Goal: Information Seeking & Learning: Learn about a topic

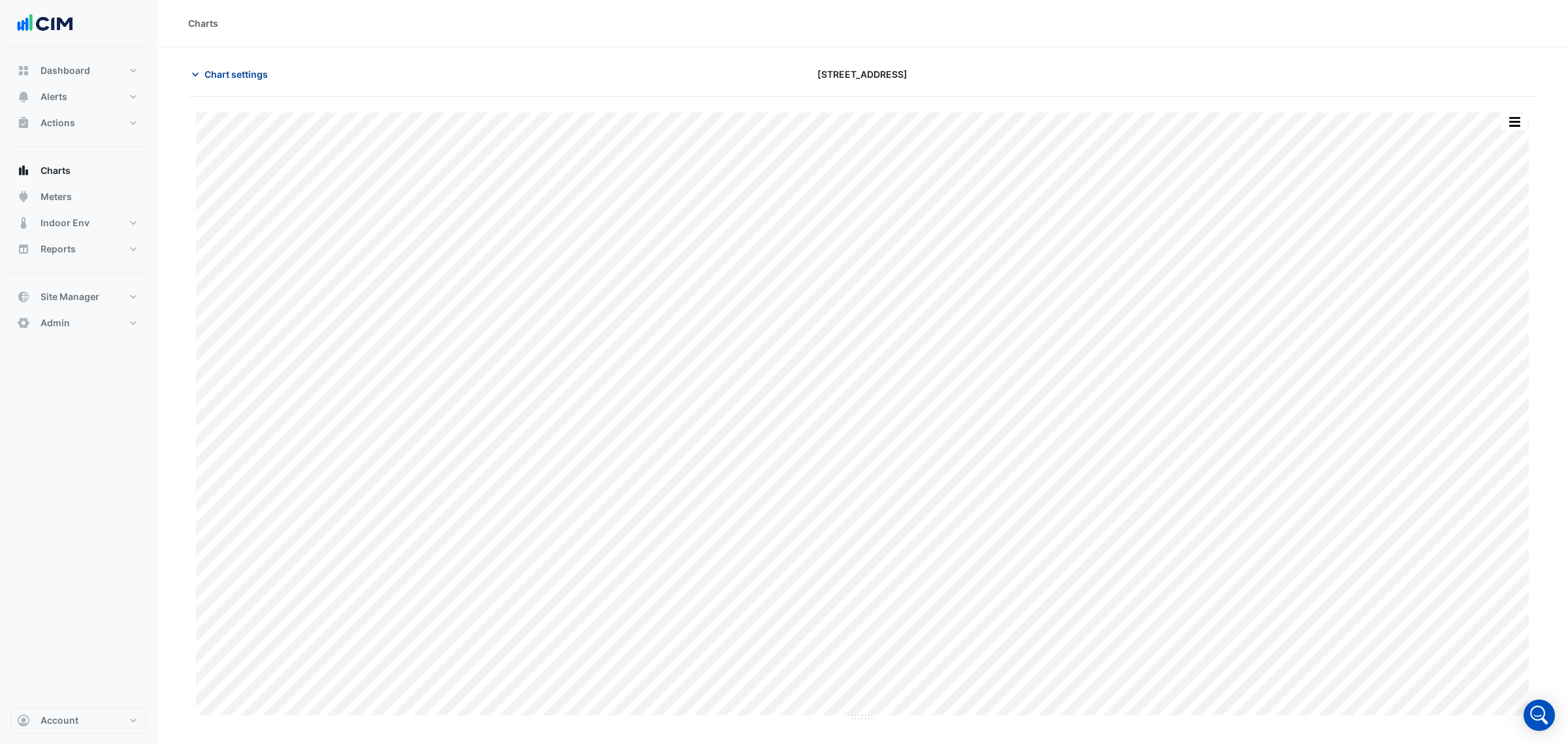
click at [202, 65] on button "Chart settings" at bounding box center [232, 74] width 88 height 23
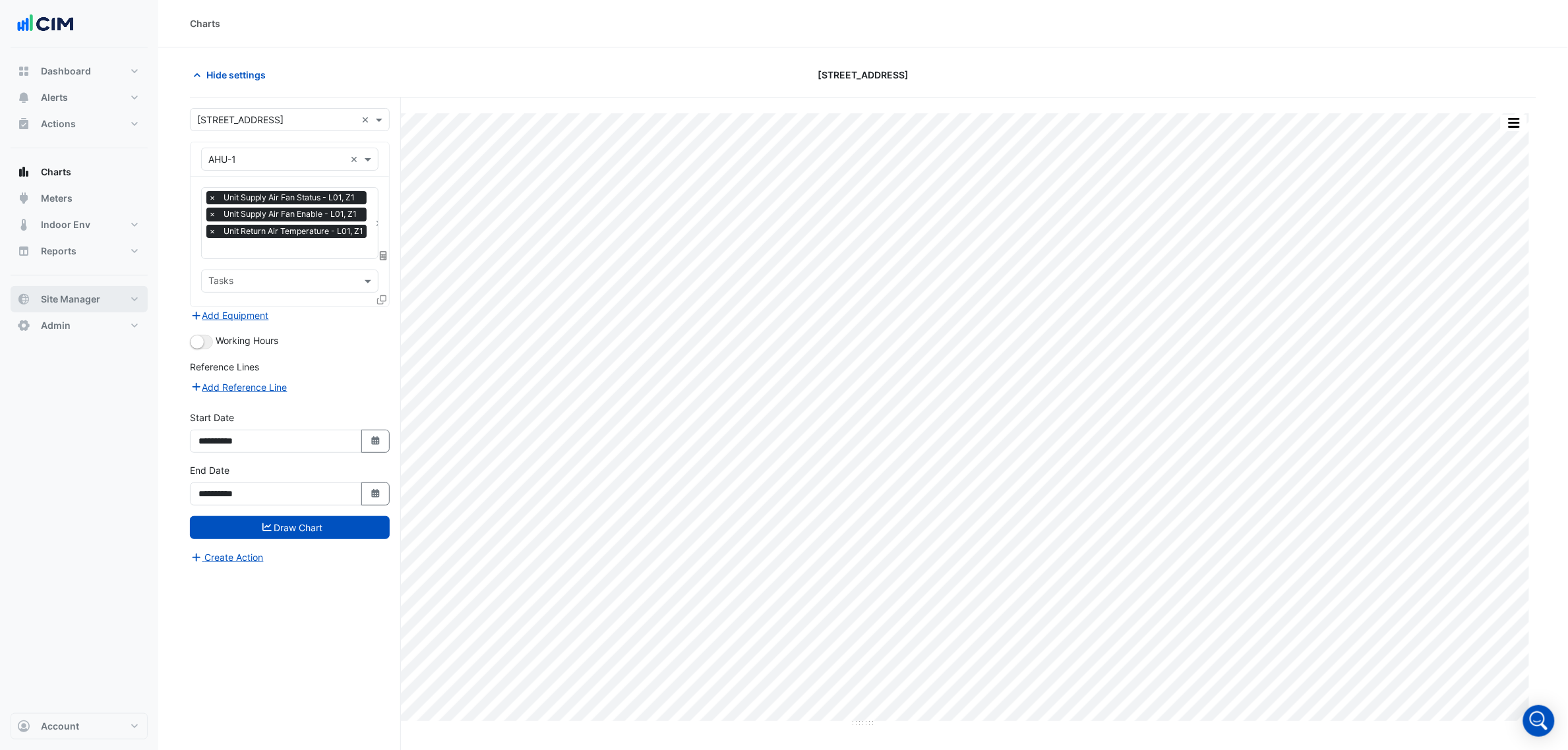
click at [94, 298] on span "Site Manager" at bounding box center [70, 299] width 59 height 13
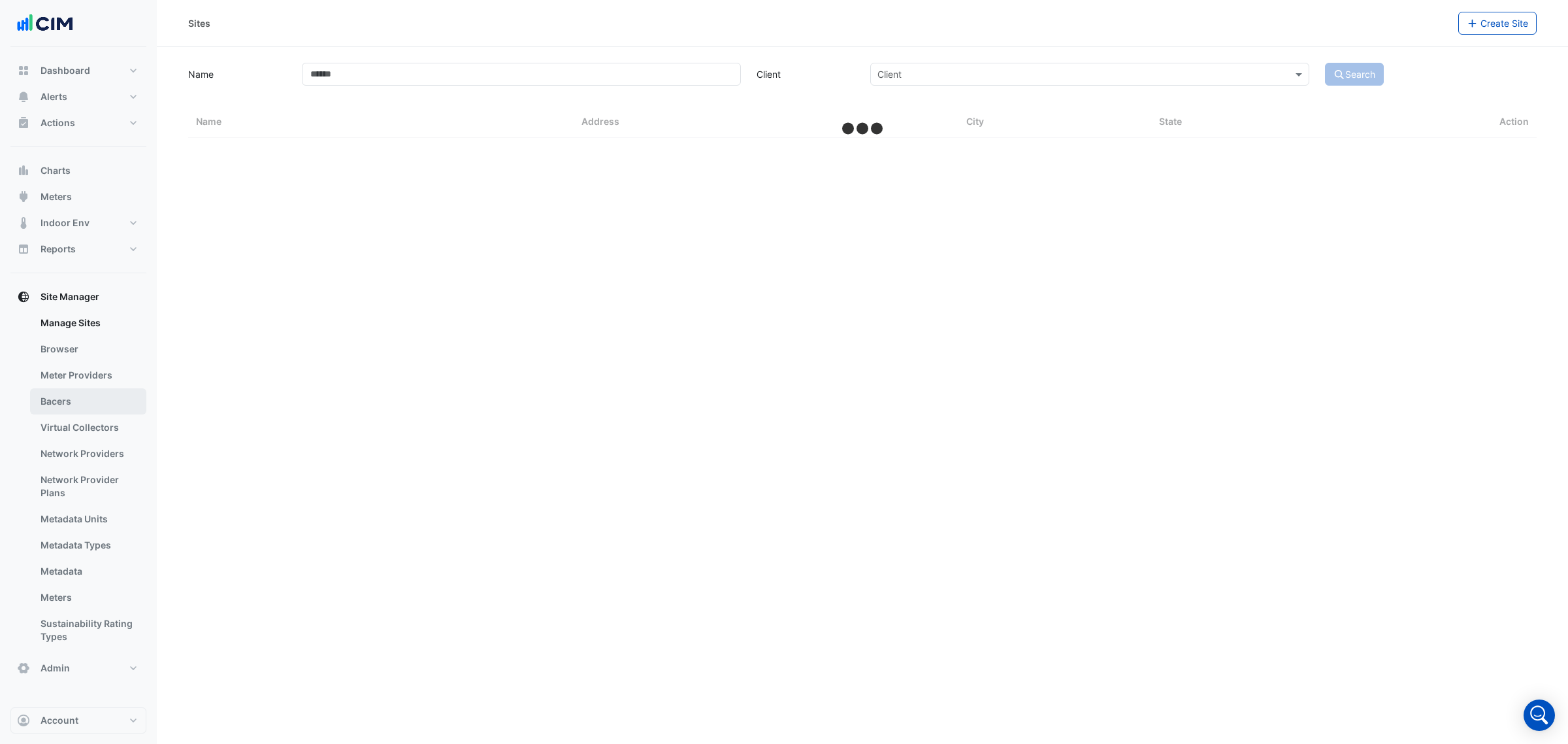
click at [93, 408] on link "Bacers" at bounding box center [88, 401] width 116 height 26
click at [648, 79] on input "text" at bounding box center [849, 85] width 634 height 13
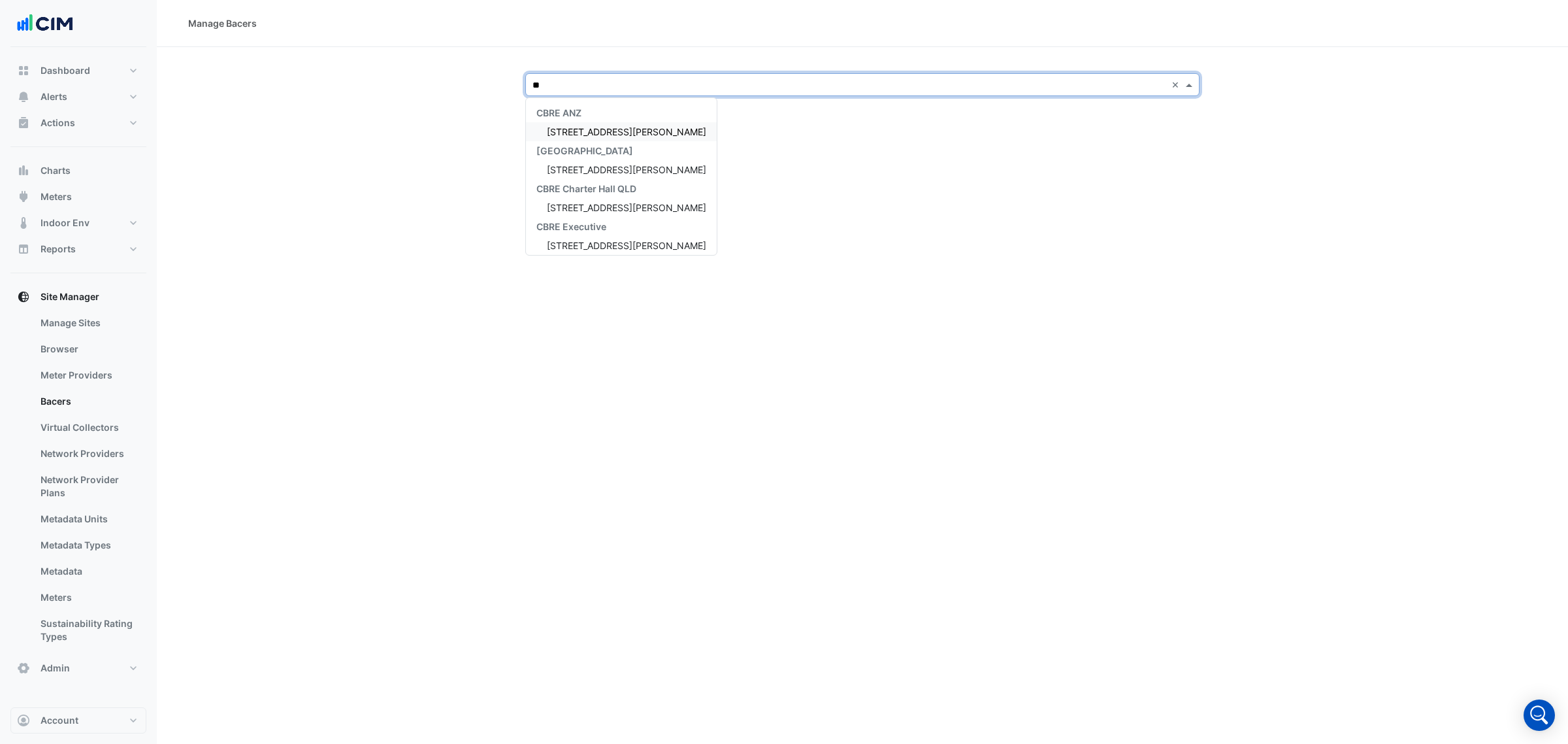
type input "***"
click at [627, 172] on div "275 George Street" at bounding box center [621, 170] width 191 height 19
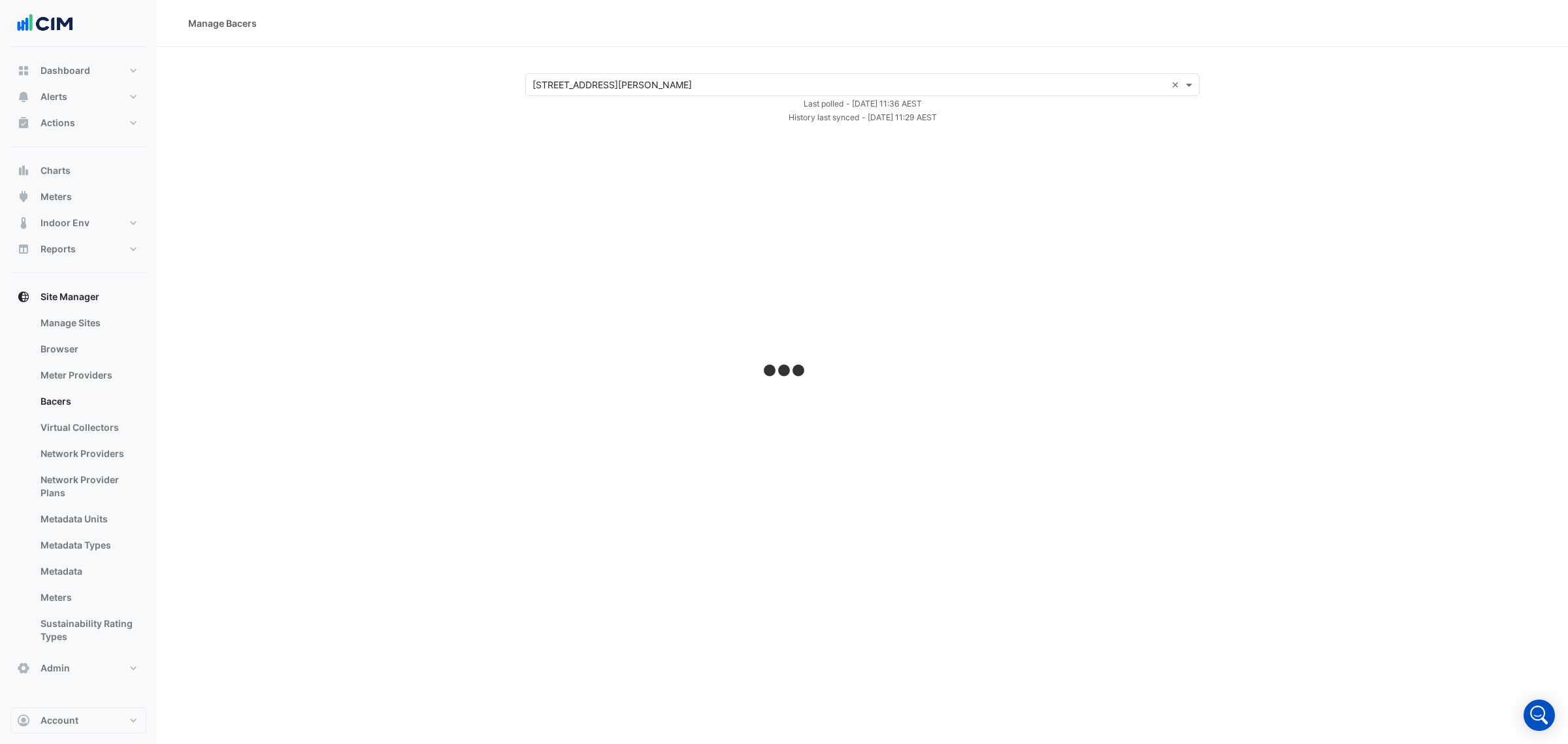
select select "***"
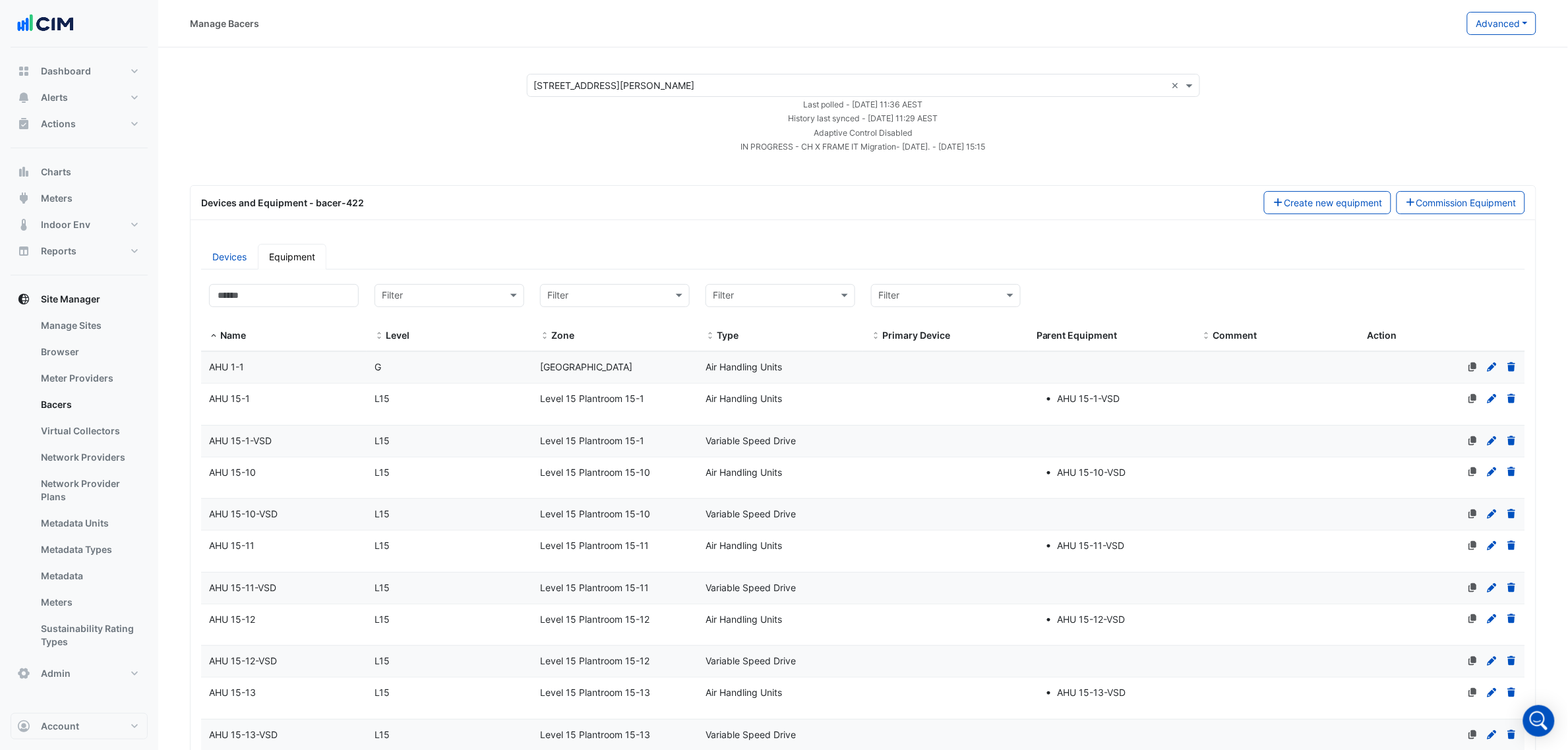
click at [267, 408] on datatable-body-cell "Name AHU 15-1" at bounding box center [284, 404] width 166 height 41
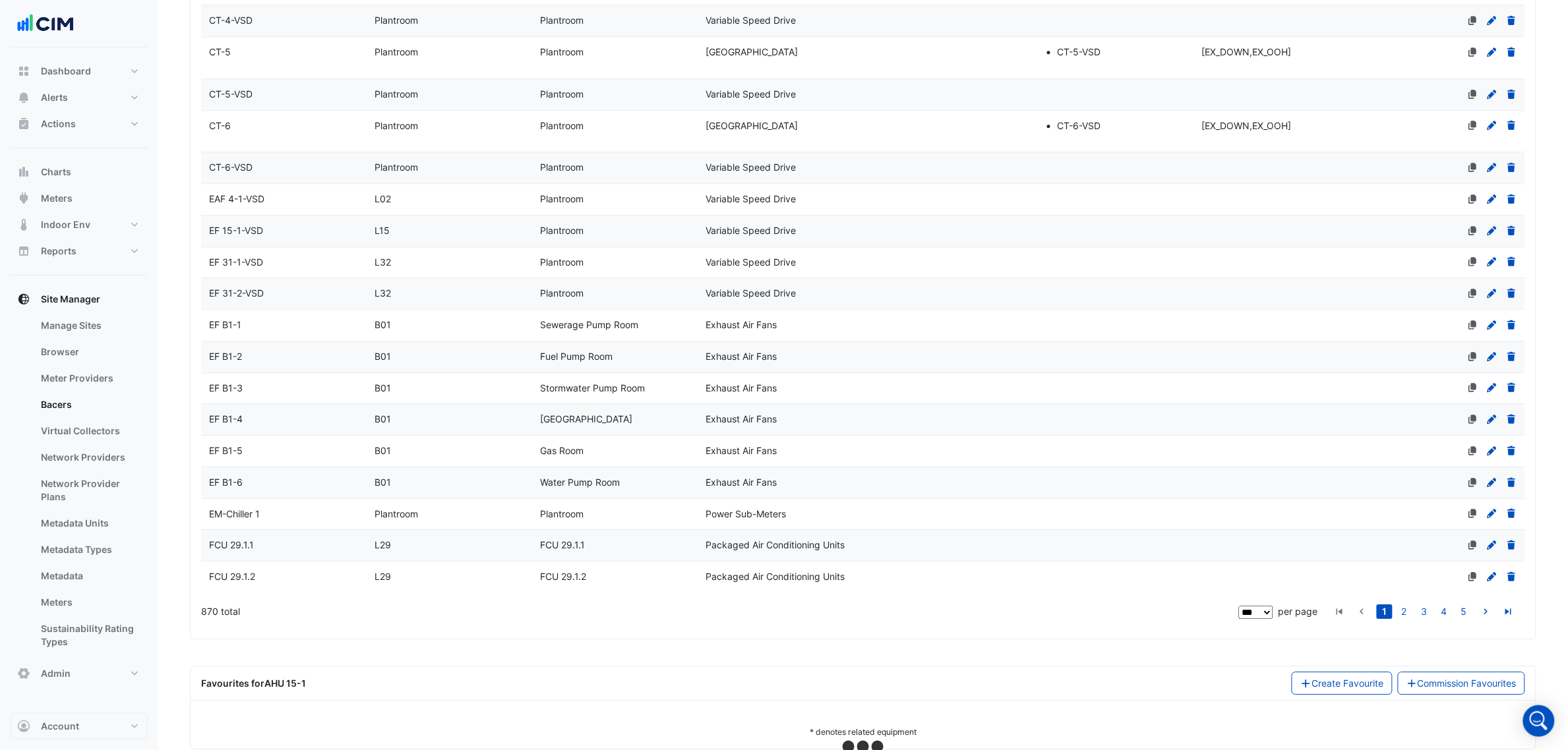
scroll to position [3397, 0]
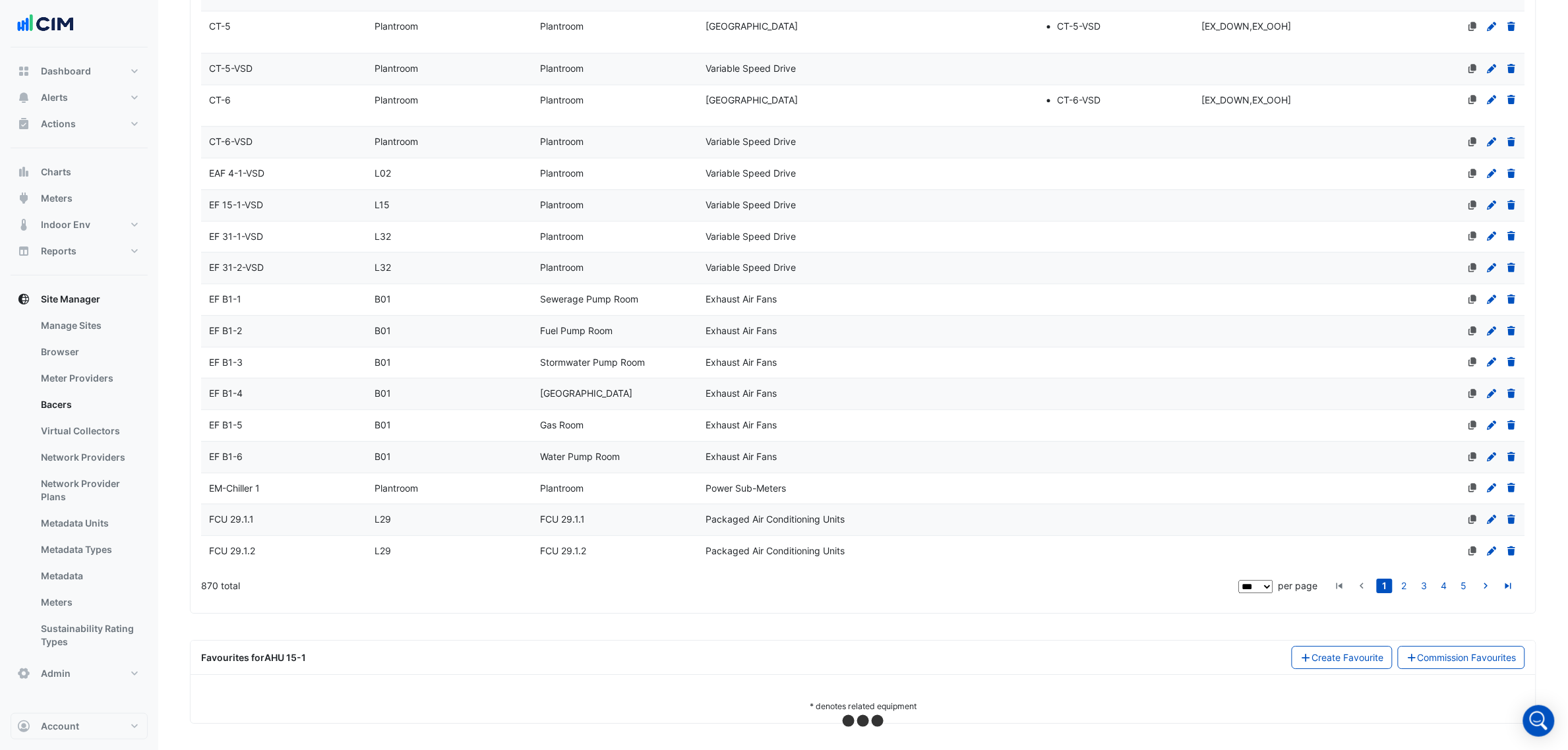
select select "***"
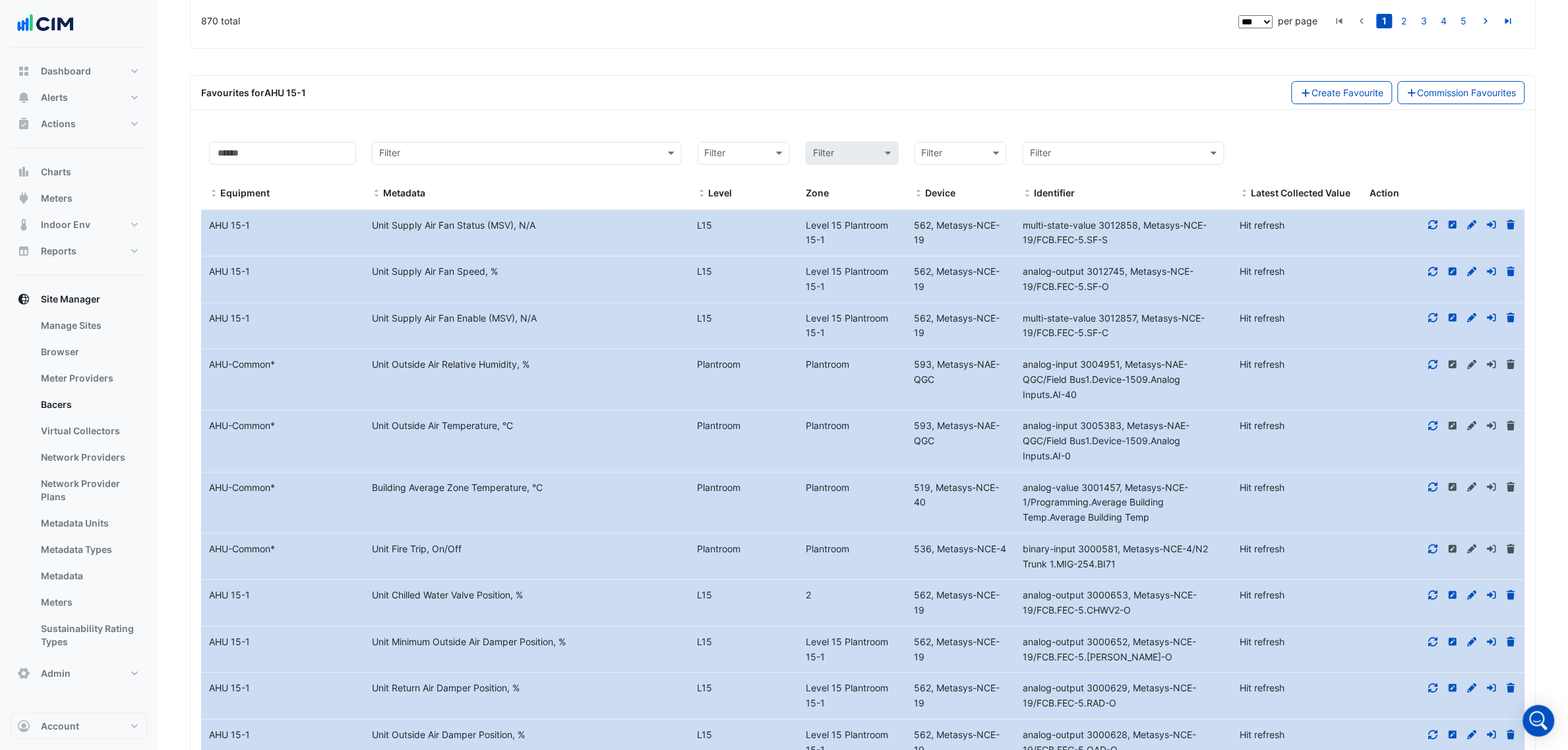
scroll to position [3974, 0]
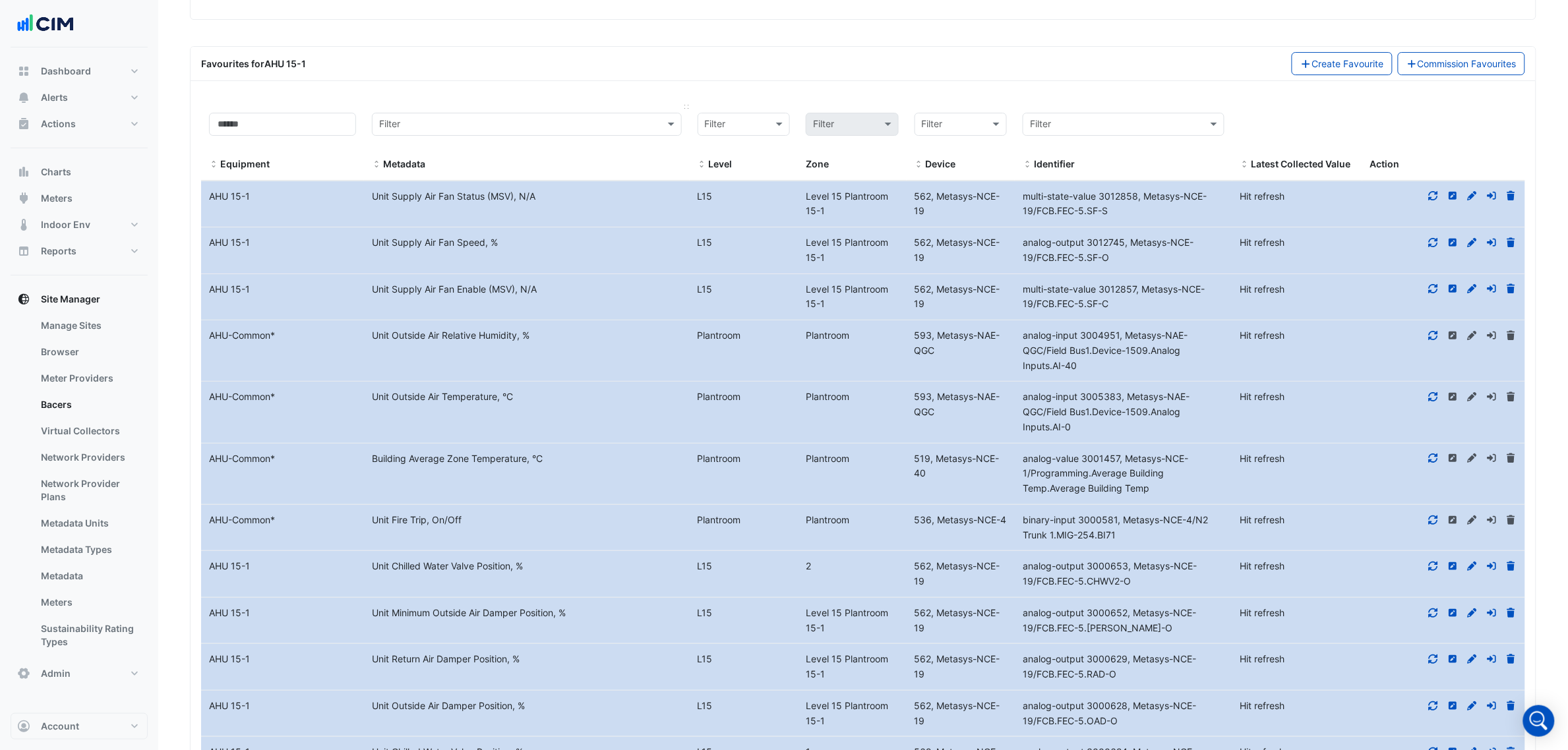
click at [490, 135] on div "Filter" at bounding box center [527, 124] width 310 height 23
type input "*****"
click at [498, 161] on div "Unit Supply Air Fan Fault/Alarm, Fault/Normal" at bounding box center [527, 170] width 309 height 19
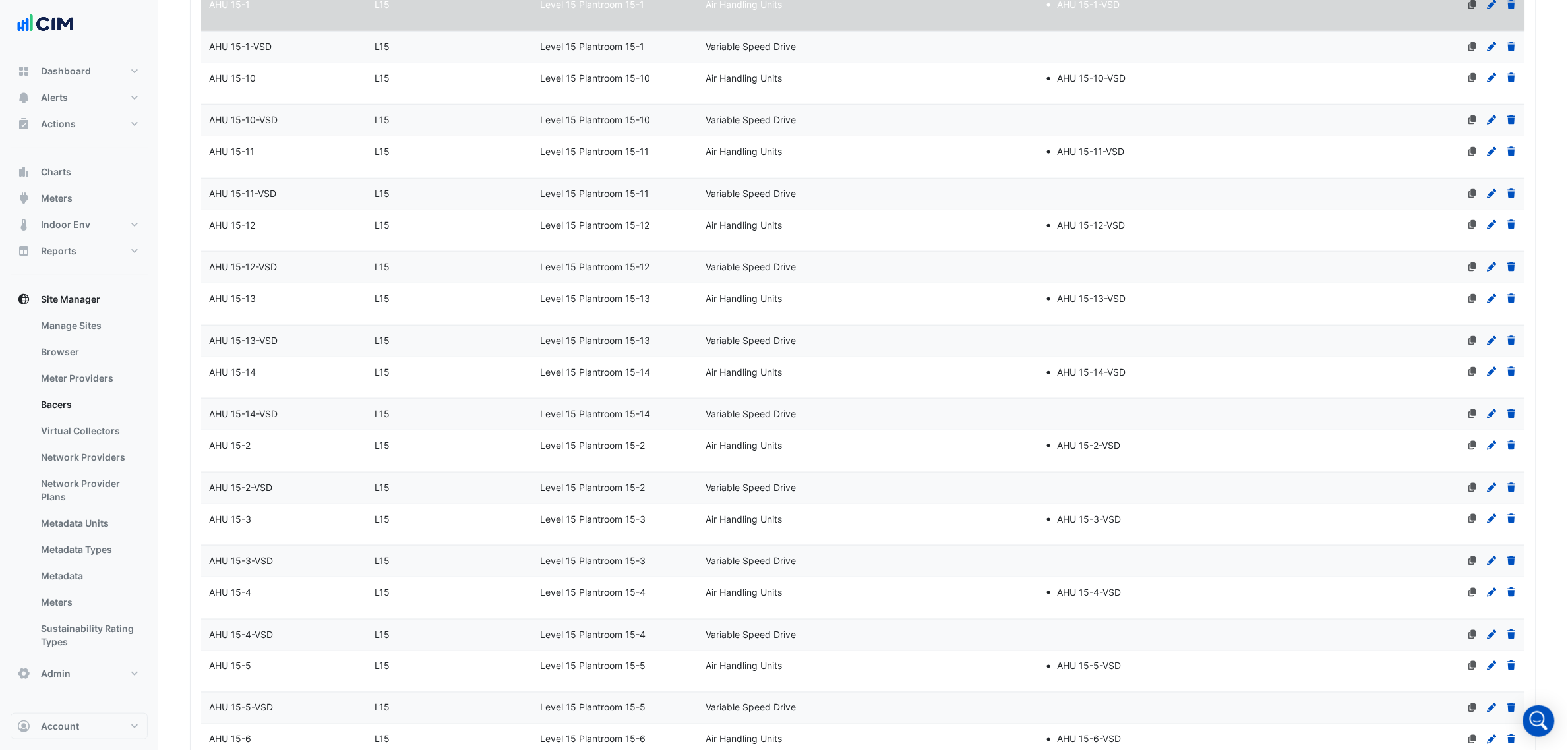
scroll to position [0, 0]
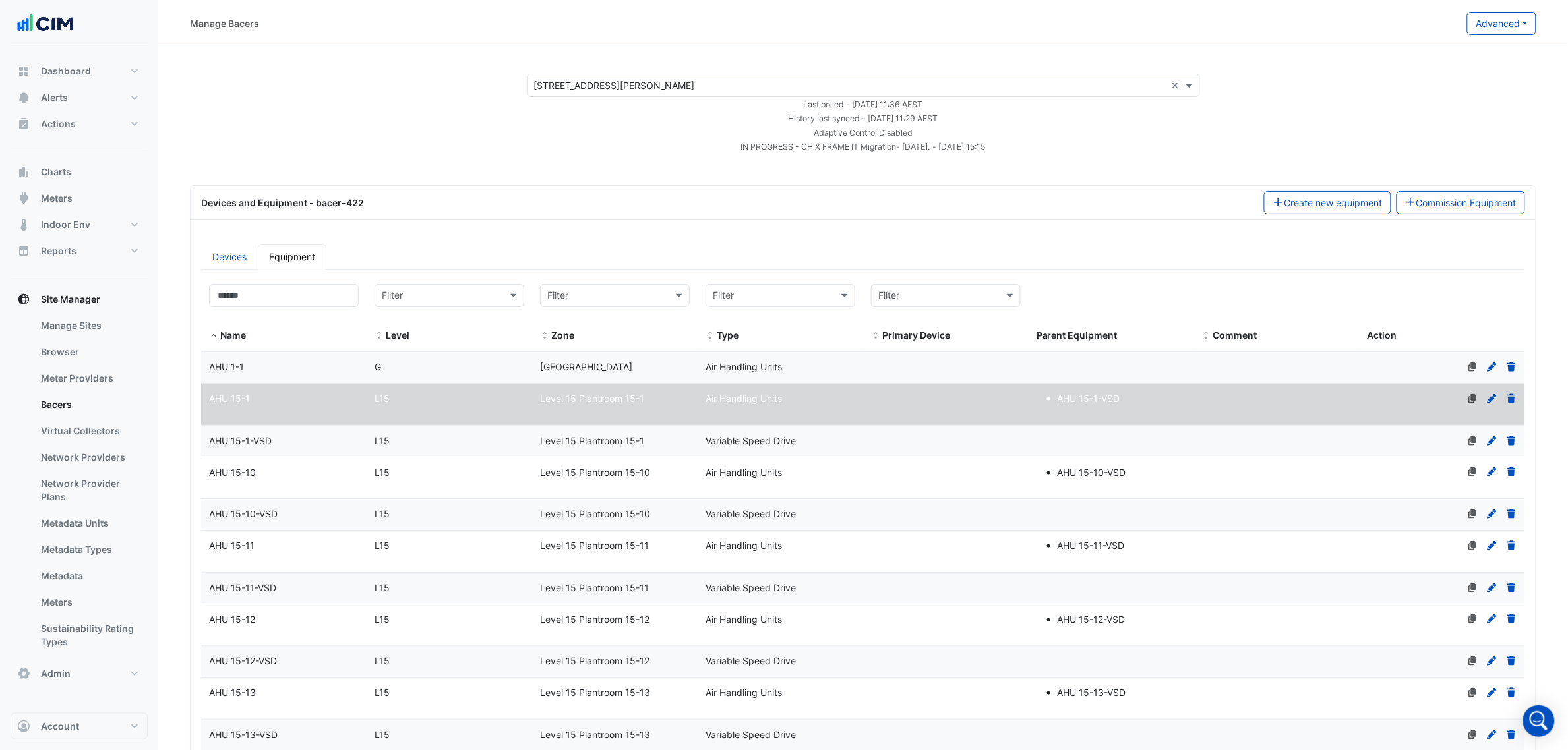
click at [292, 413] on datatable-body-cell "Name AHU 15-1" at bounding box center [284, 404] width 166 height 41
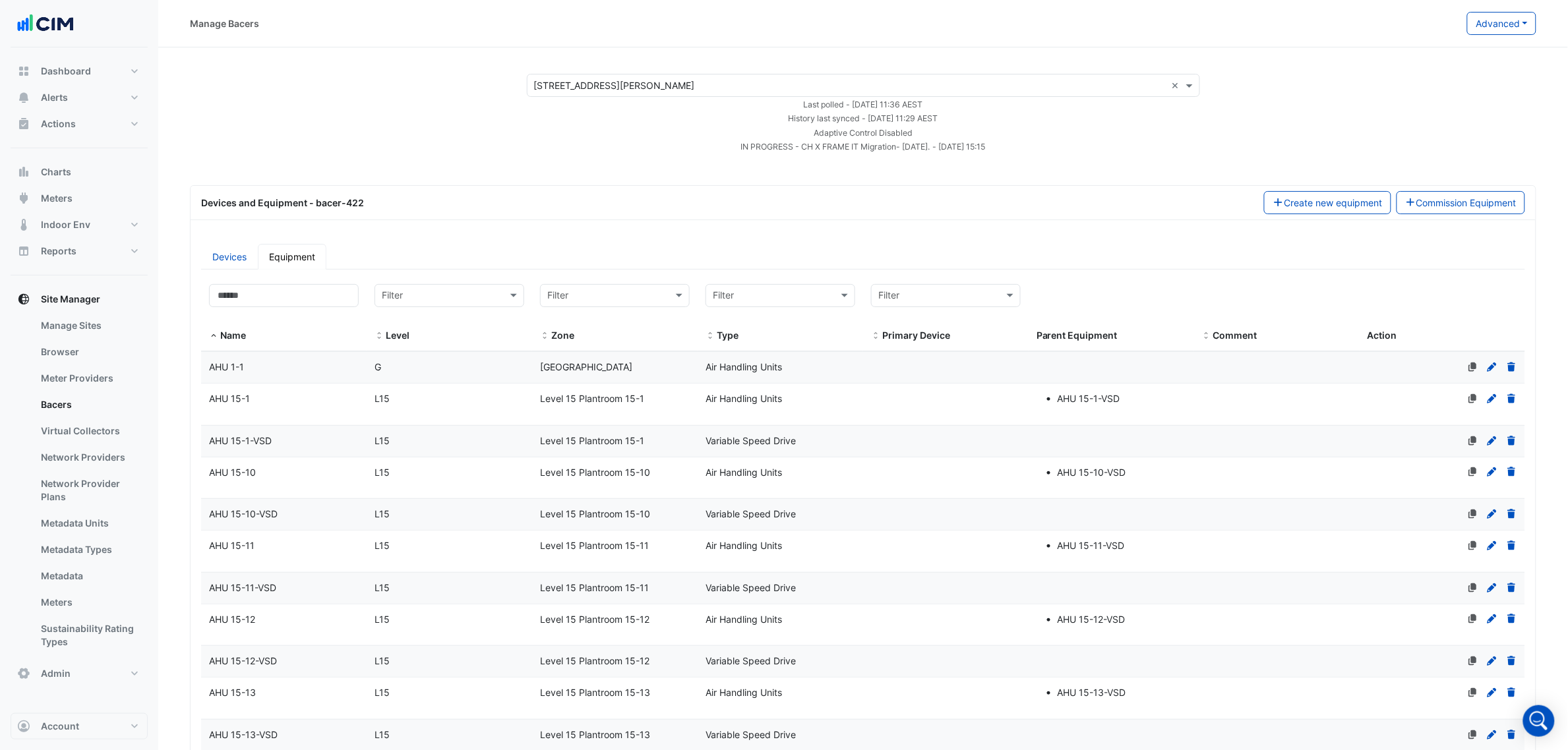
click at [292, 412] on datatable-body-cell "Name AHU 15-1" at bounding box center [284, 404] width 166 height 41
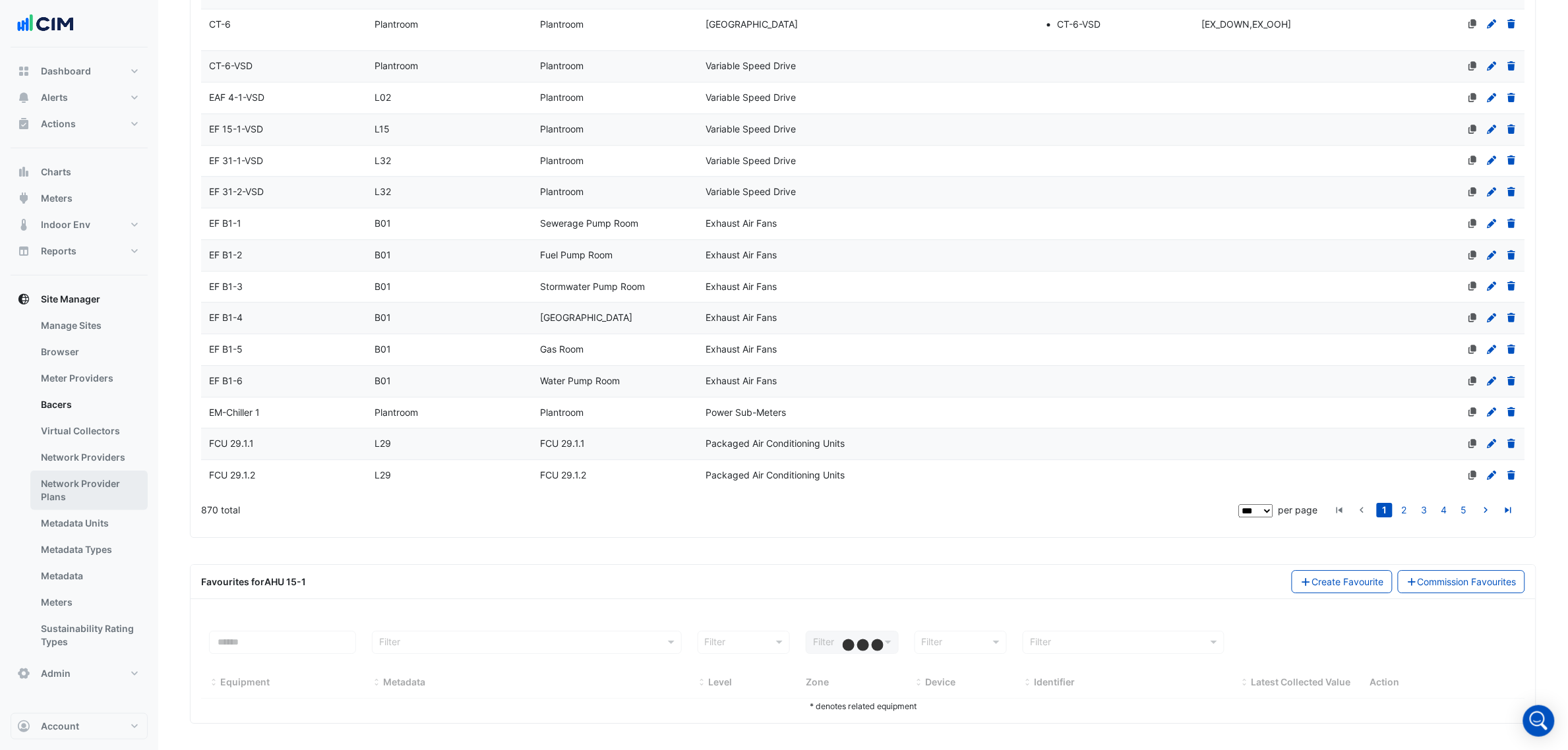
scroll to position [3473, 0]
select select "***"
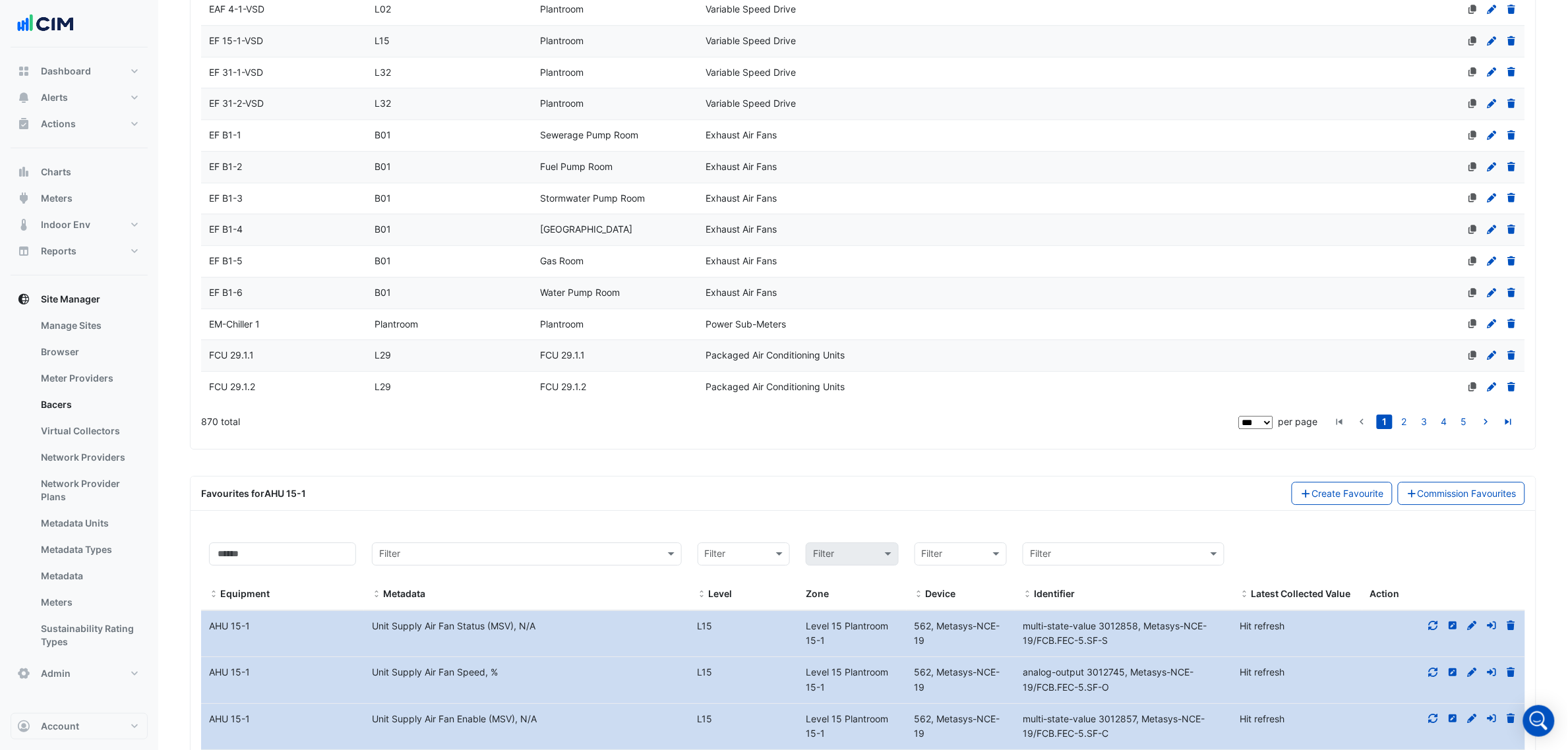
scroll to position [3638, 0]
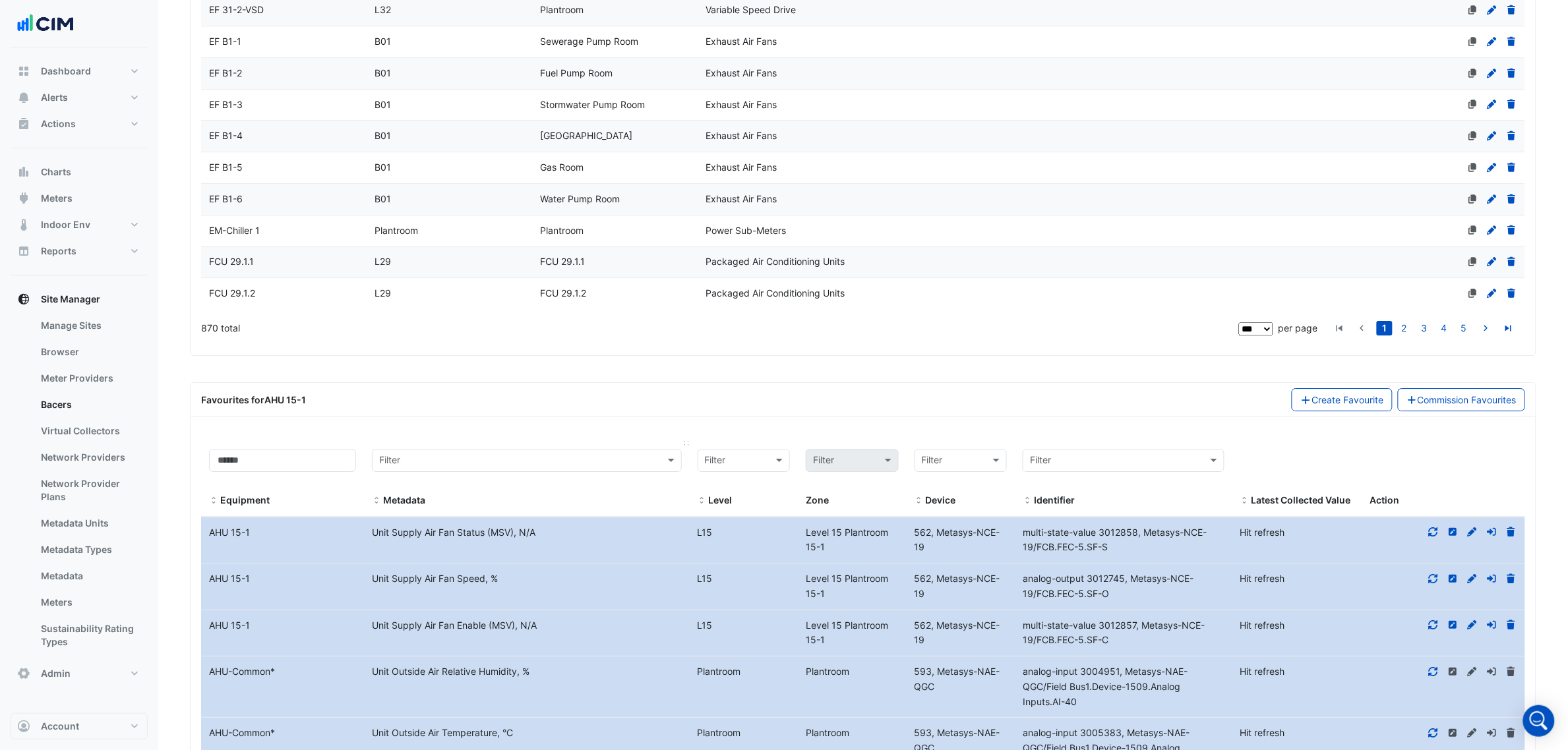
click at [505, 469] on input "text" at bounding box center [514, 461] width 269 height 15
type input "**********"
click at [535, 505] on span "Unit Supply Air Fan Fault/Alarm, Fault/Normal" at bounding box center [480, 507] width 195 height 12
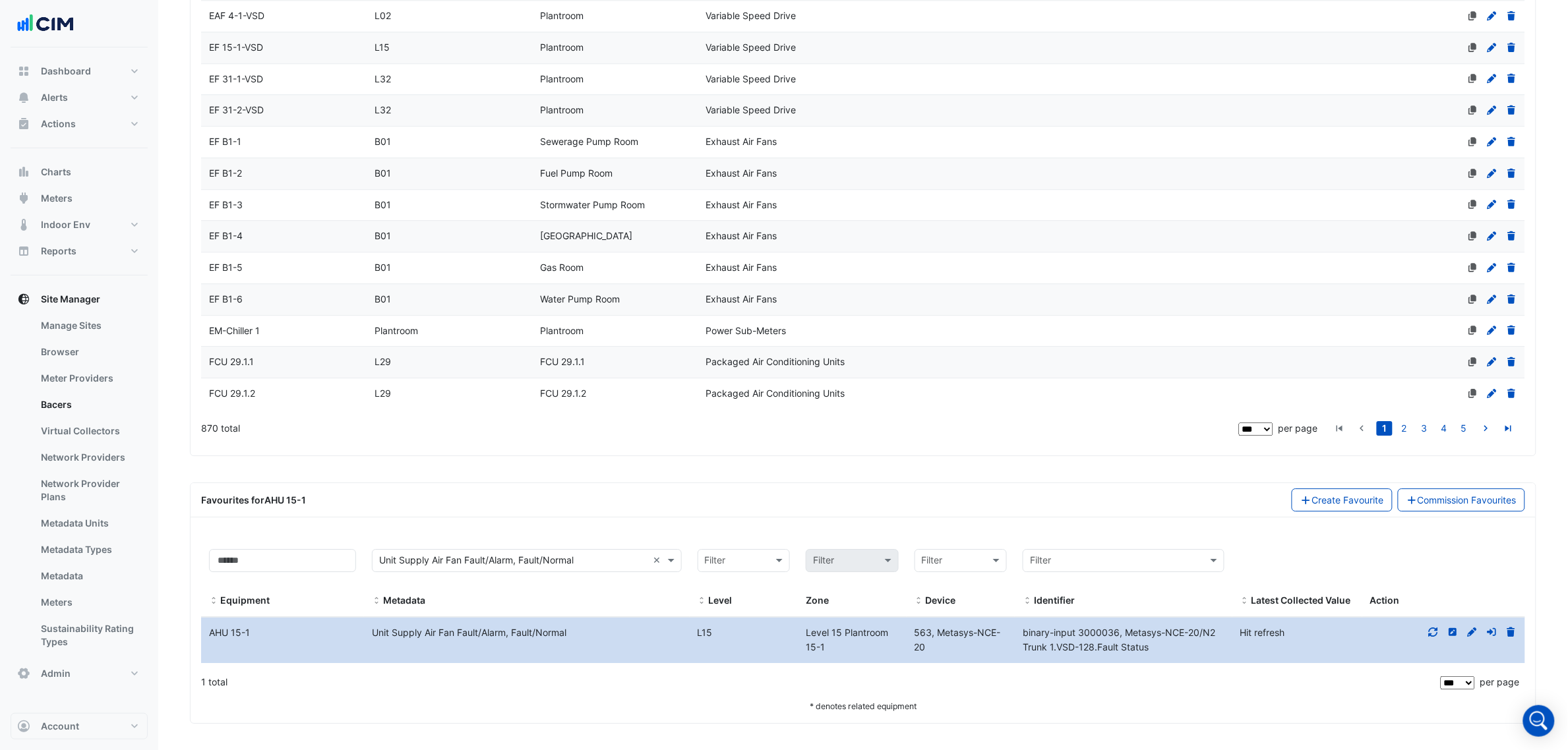
drag, startPoint x: 1160, startPoint y: 667, endPoint x: 1147, endPoint y: 656, distance: 17.0
click at [1160, 667] on datatable-body "Equipment Name AHU 15-1 Metadata Unit Supply Air Fan Fault/Alarm, Fault/Normal …" at bounding box center [863, 642] width 1324 height 50
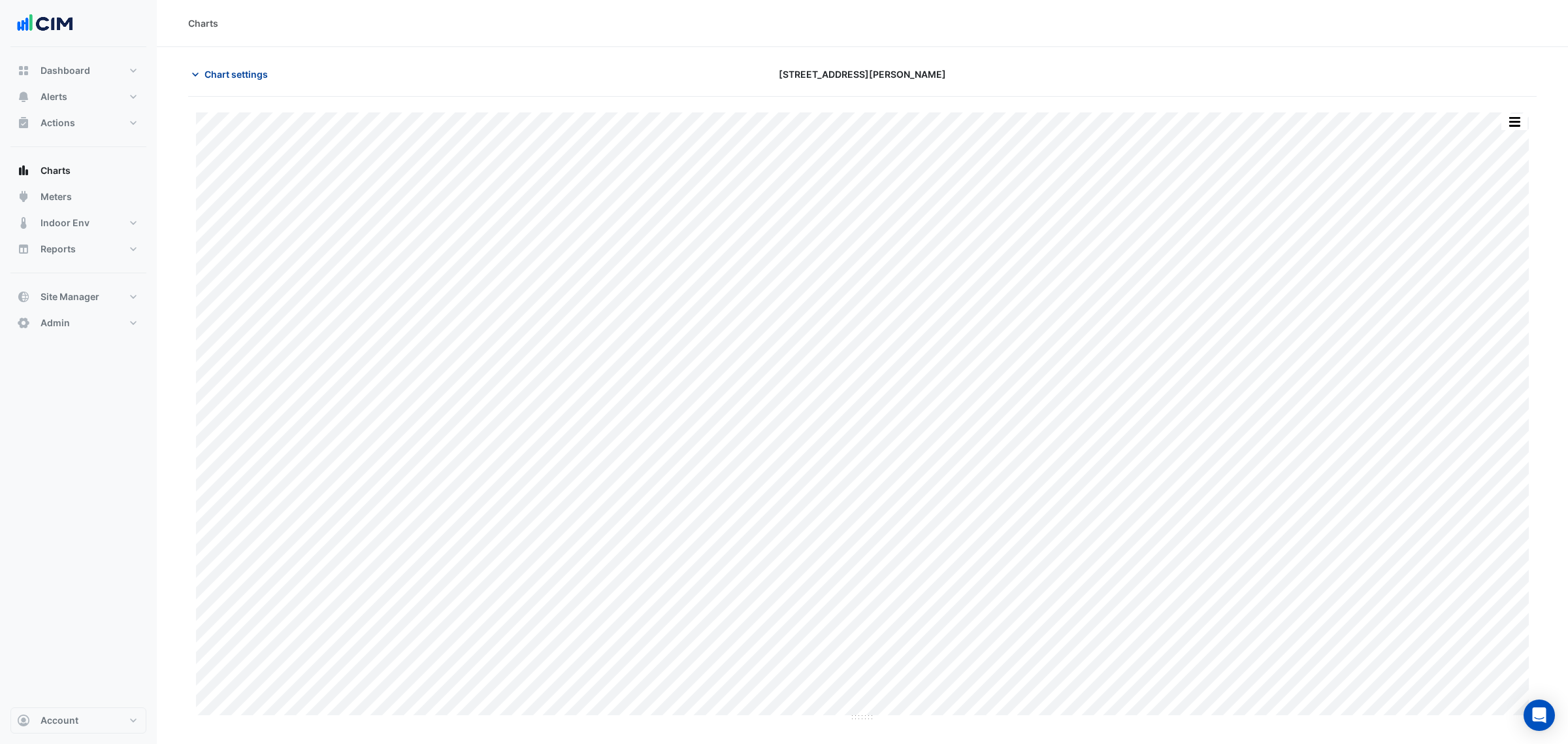
click at [193, 71] on icon "button" at bounding box center [195, 74] width 13 height 13
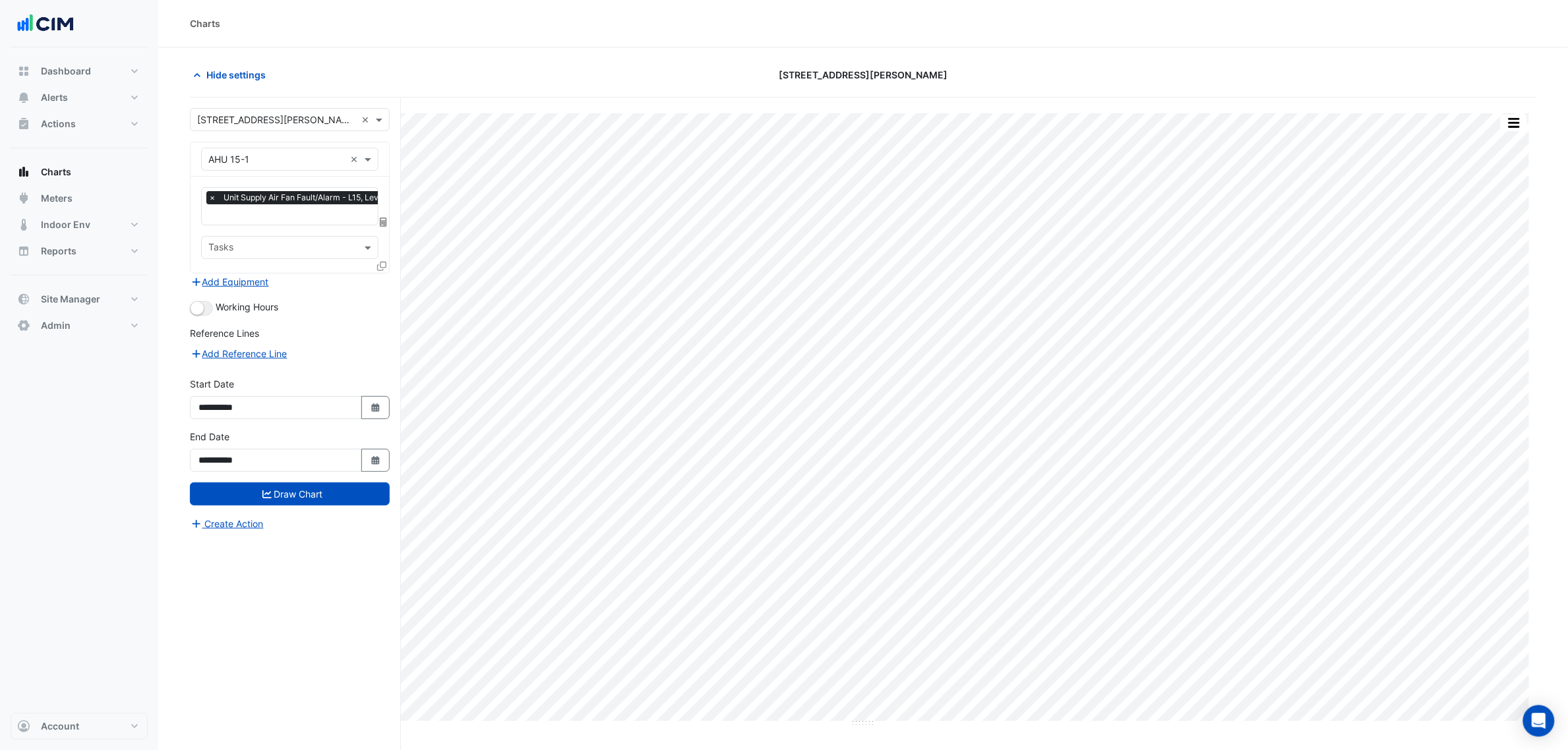
click at [292, 161] on input "text" at bounding box center [276, 159] width 136 height 14
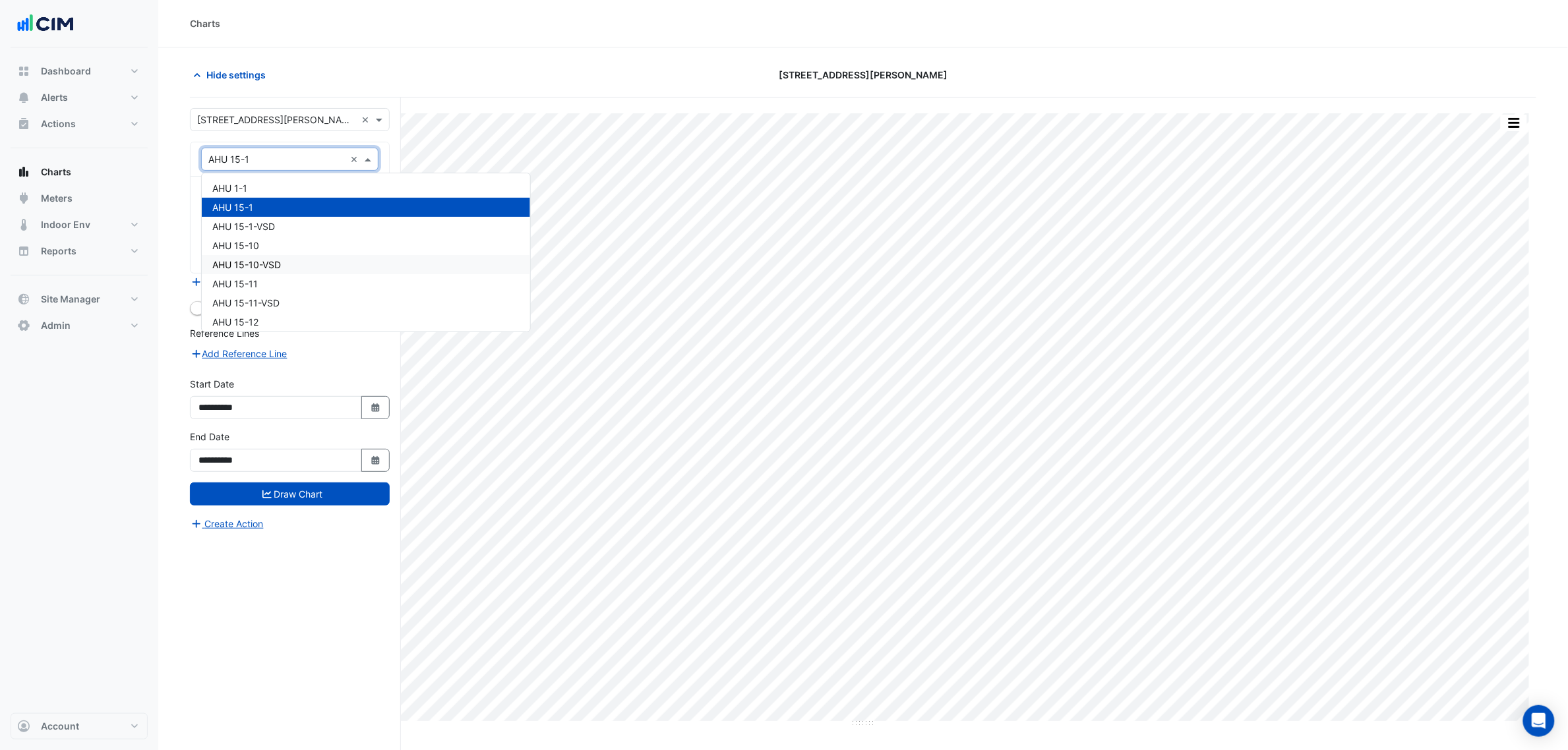
click at [232, 269] on span "AHU 15-10-VSD" at bounding box center [246, 264] width 69 height 12
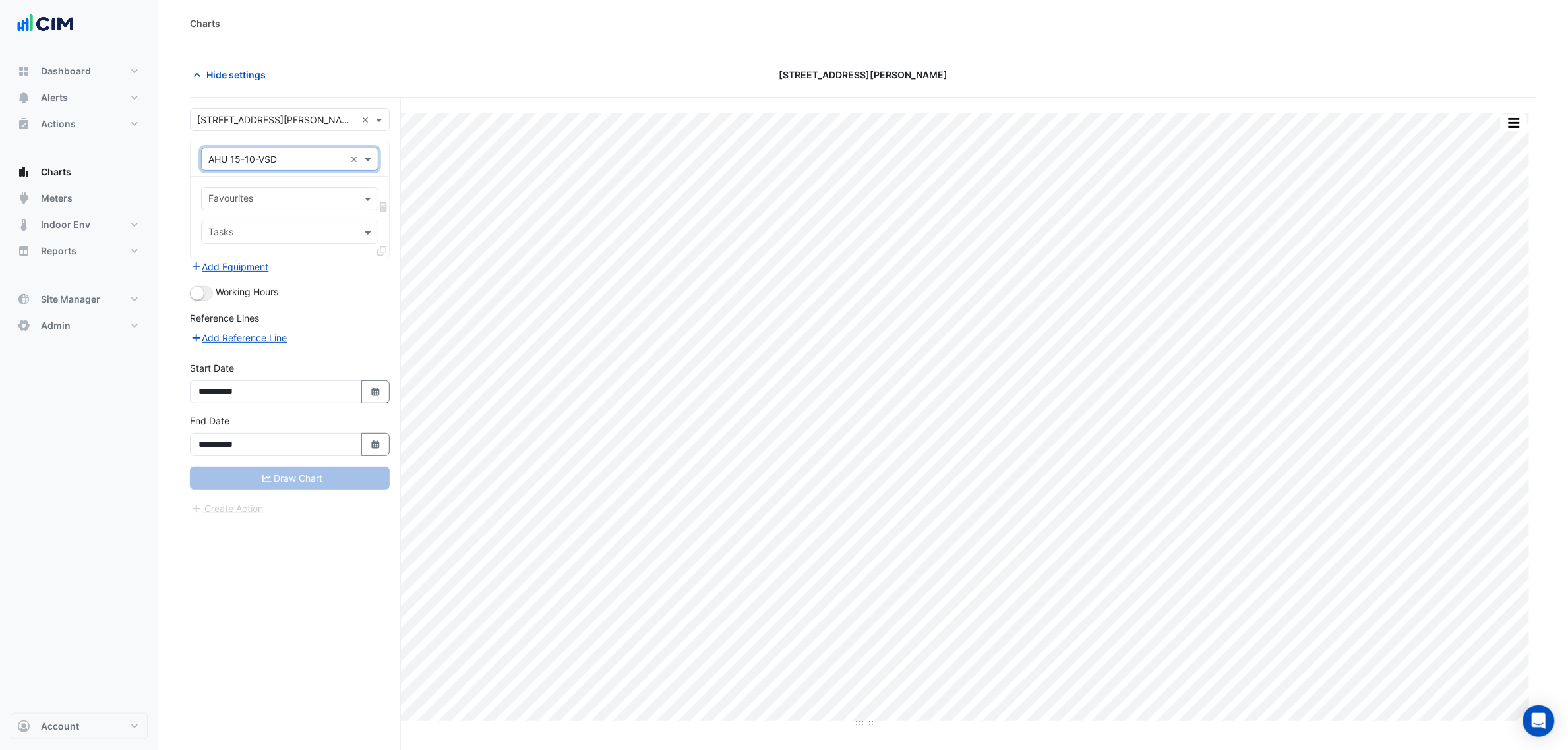
click at [273, 195] on input "text" at bounding box center [282, 200] width 148 height 14
click at [278, 155] on input "text" at bounding box center [276, 159] width 136 height 14
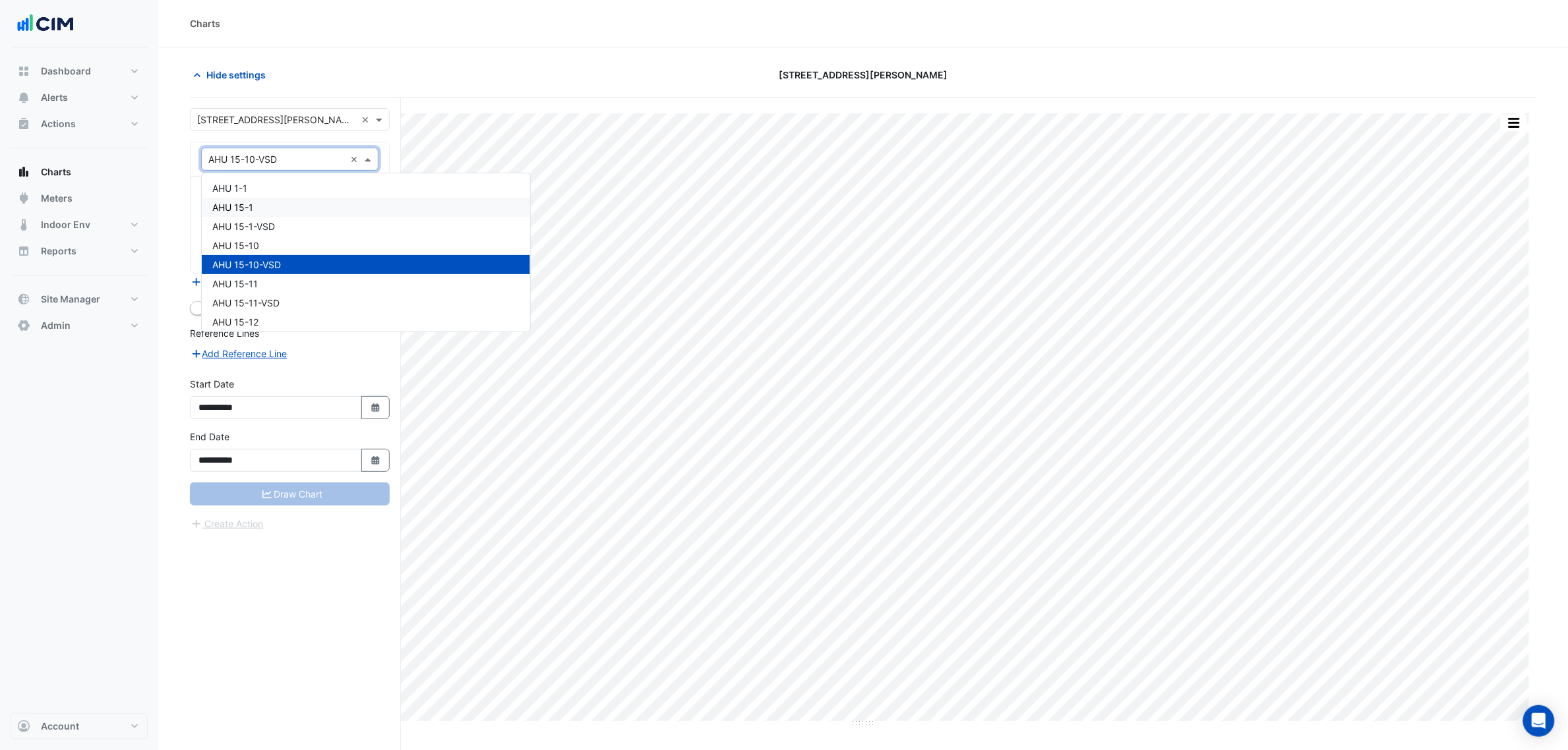
click at [268, 205] on div "AHU 15-1" at bounding box center [366, 208] width 328 height 19
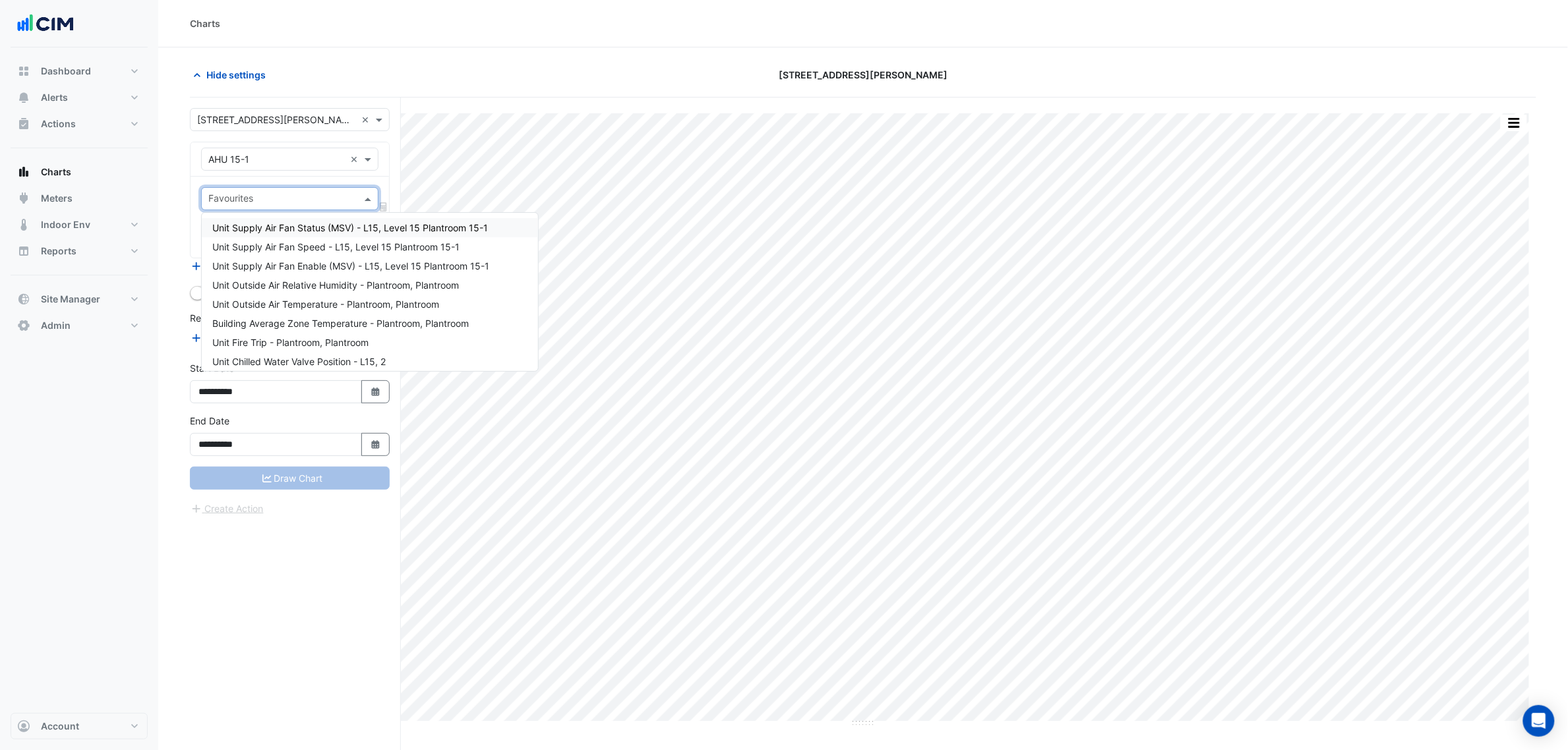
click at [312, 199] on input "text" at bounding box center [282, 200] width 148 height 14
click at [301, 260] on span "Unit Supply Air Fan Enable (MSV) - L15, Level 15 Plantroom 15-1" at bounding box center [351, 266] width 277 height 12
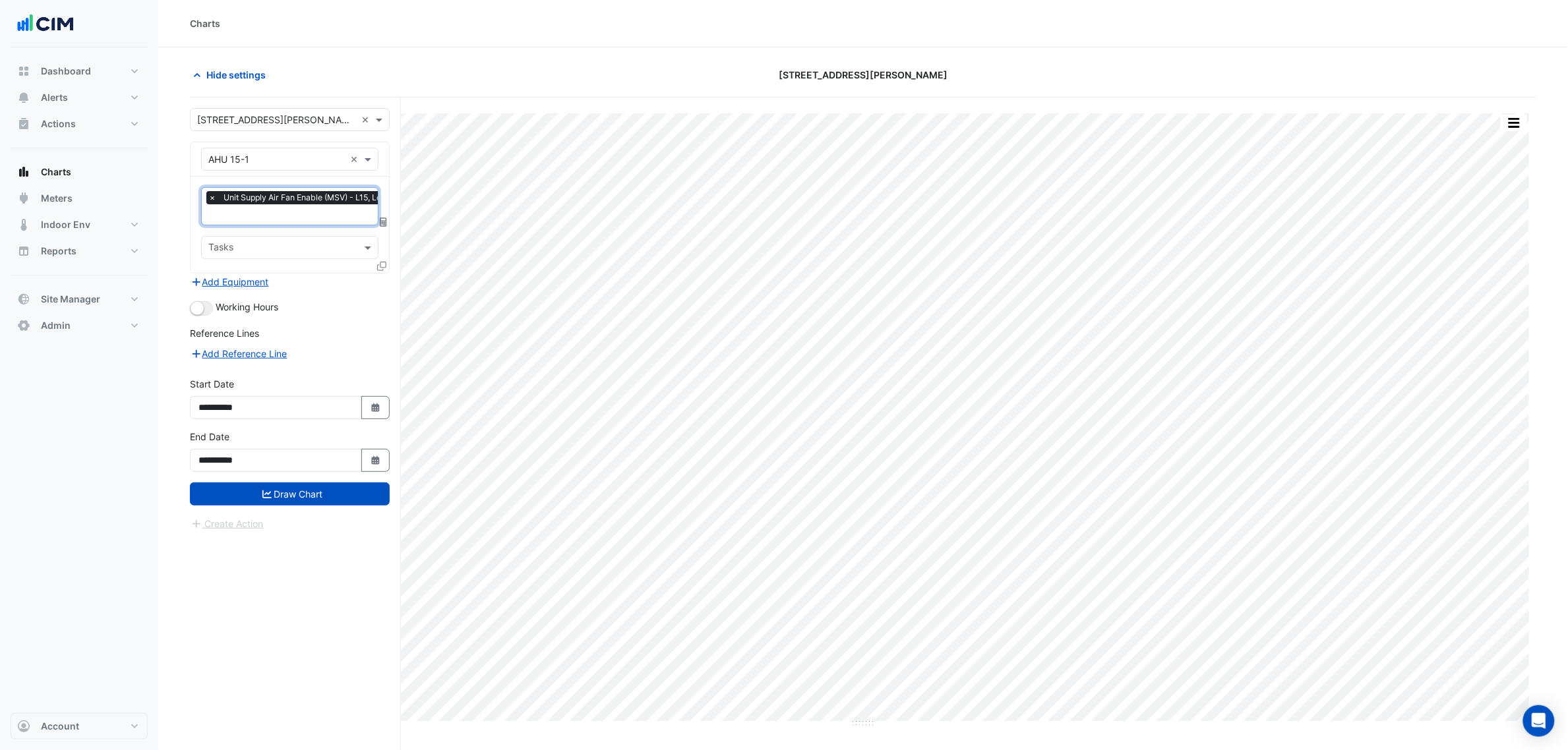
click at [294, 218] on input "text" at bounding box center [339, 216] width 261 height 14
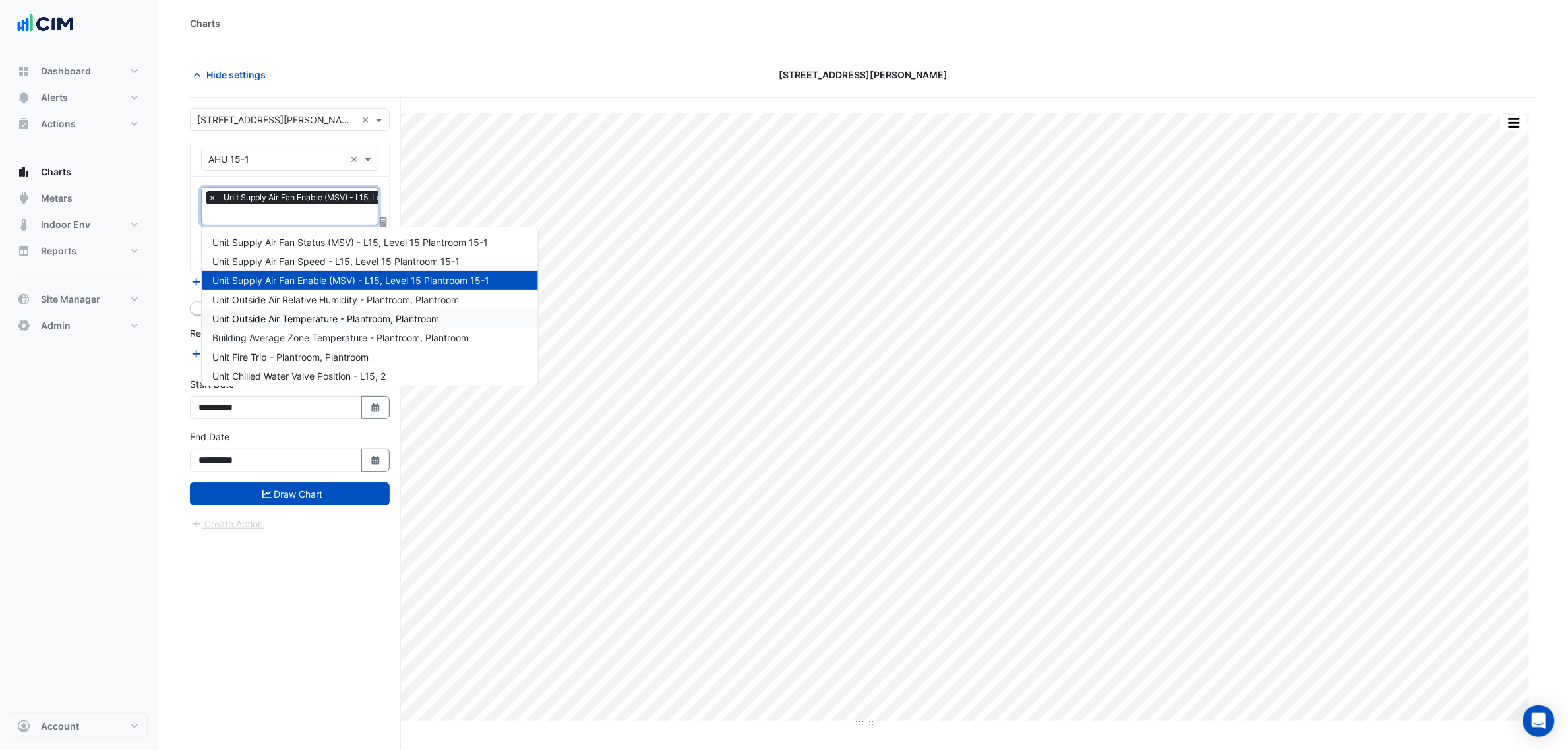
click at [294, 317] on span "Unit Outside Air Temperature - Plantroom, Plantroom" at bounding box center [326, 319] width 227 height 12
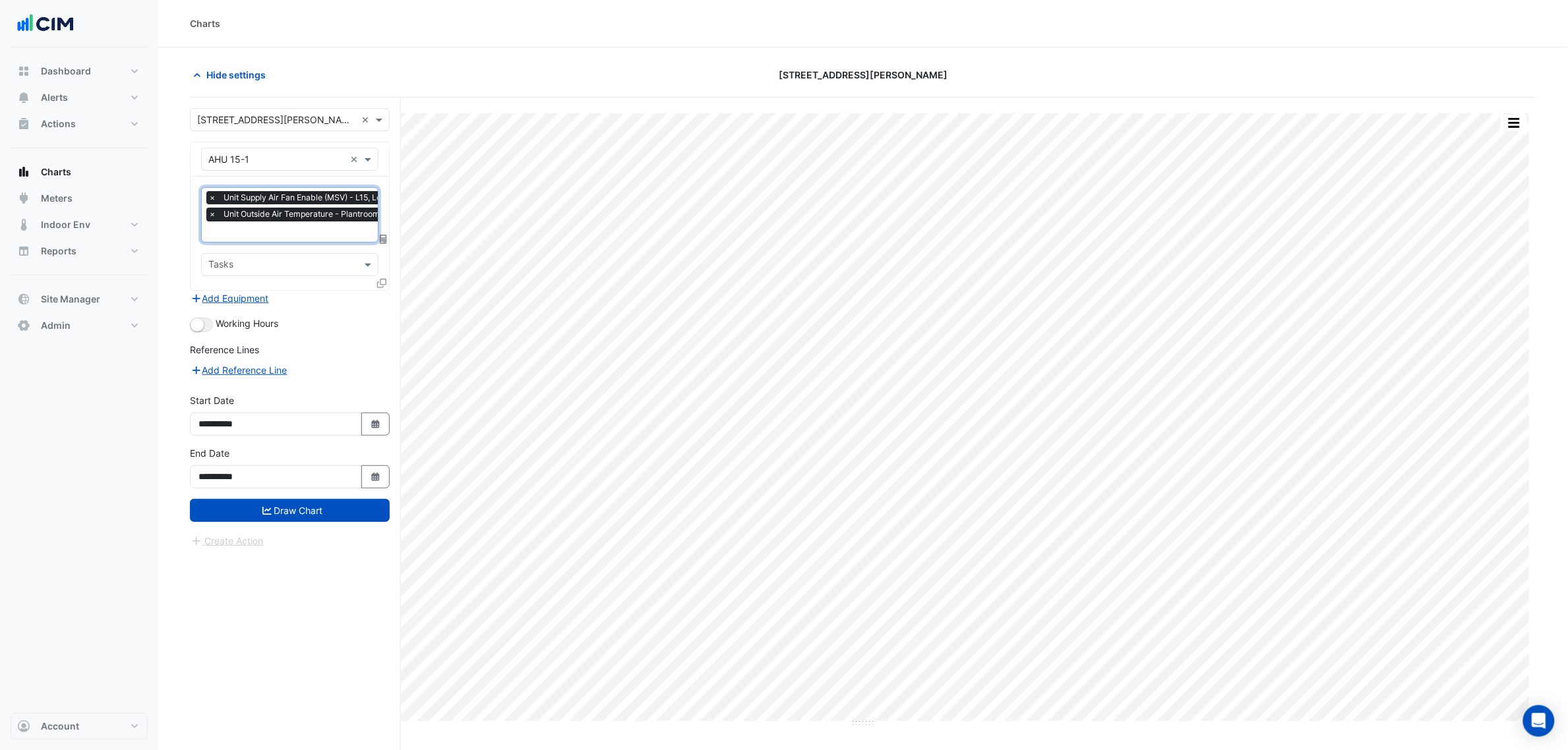
click at [252, 231] on input "text" at bounding box center [339, 233] width 261 height 14
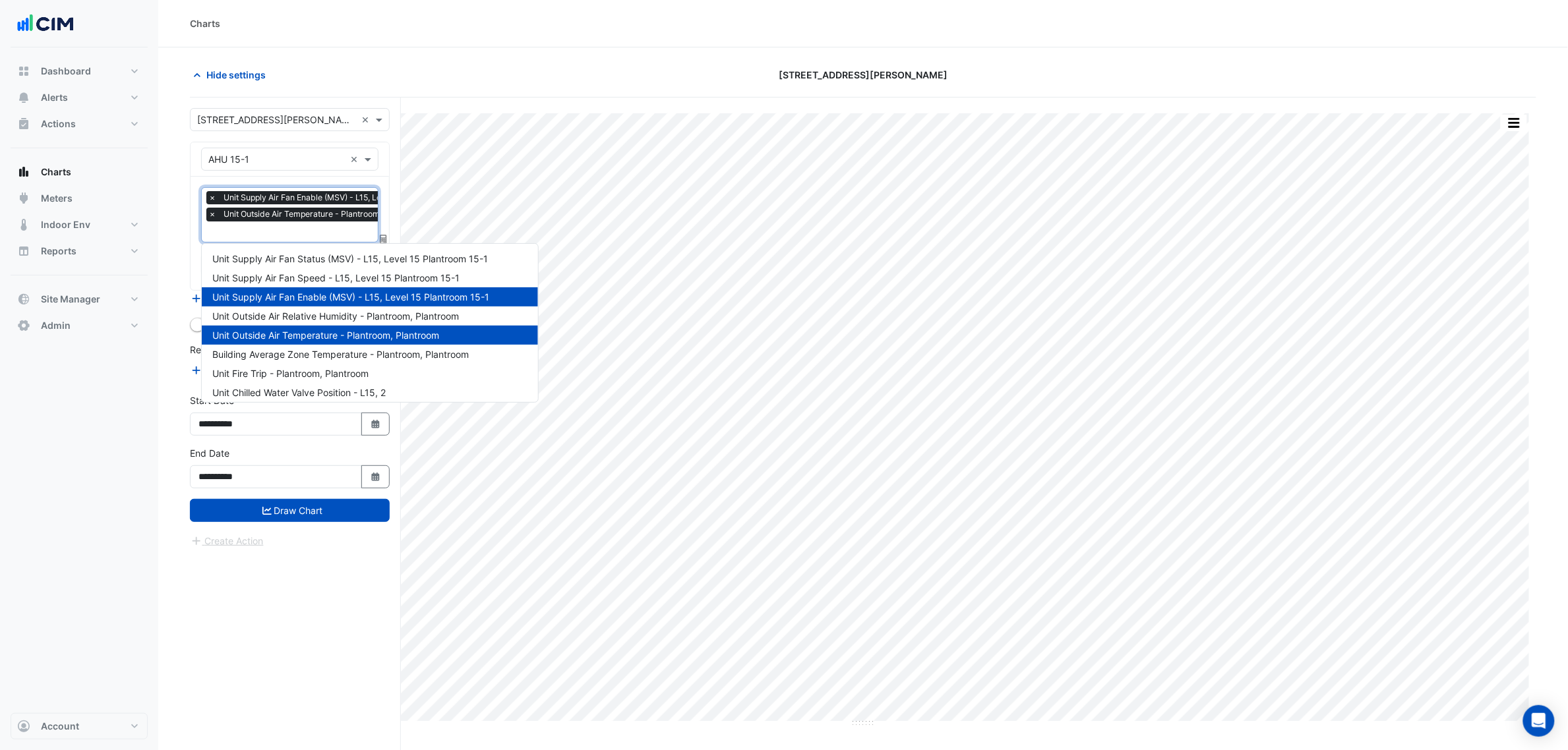
click at [301, 357] on span "Building Average Zone Temperature - Plantroom, Plantroom" at bounding box center [341, 354] width 256 height 12
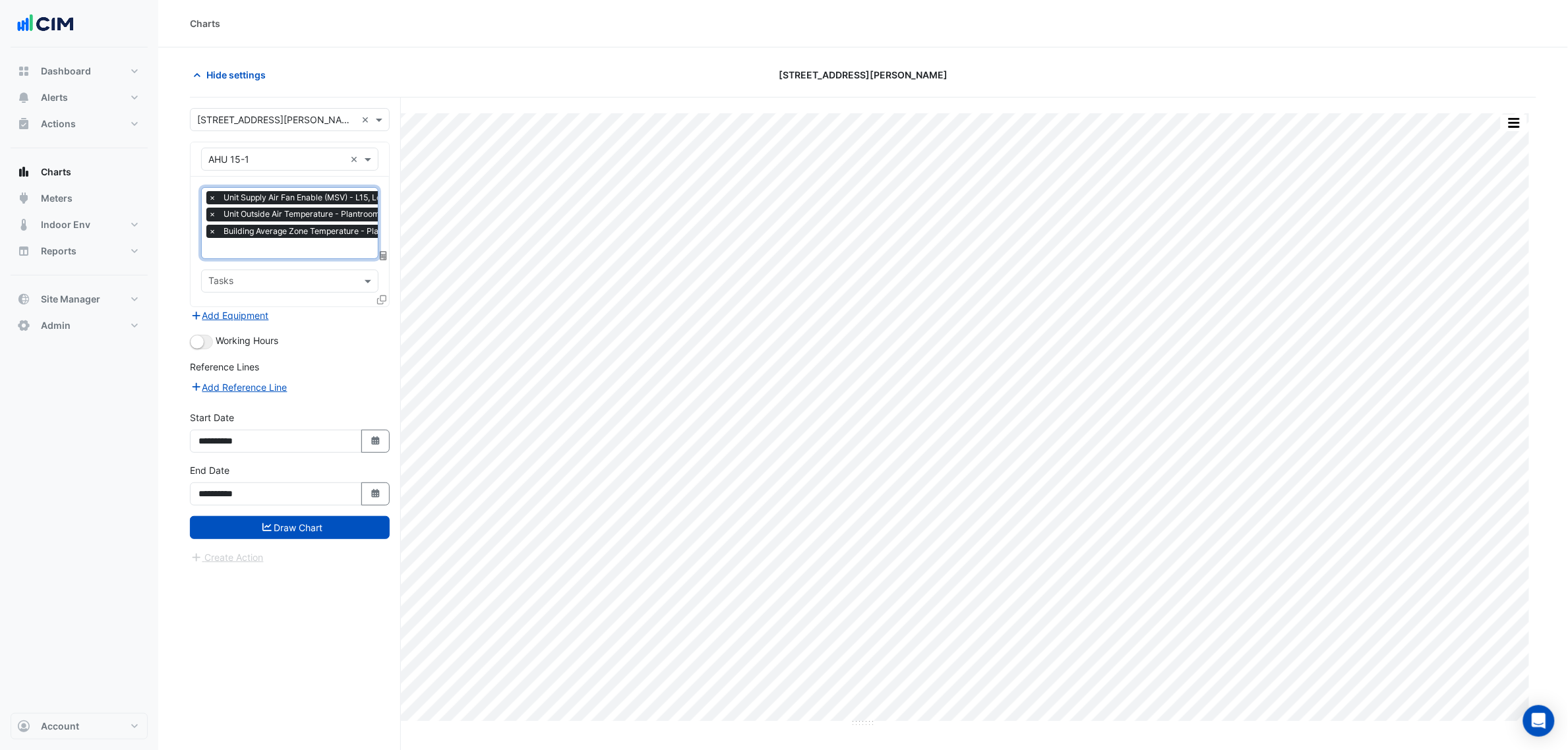
click at [291, 251] on input "text" at bounding box center [339, 250] width 261 height 14
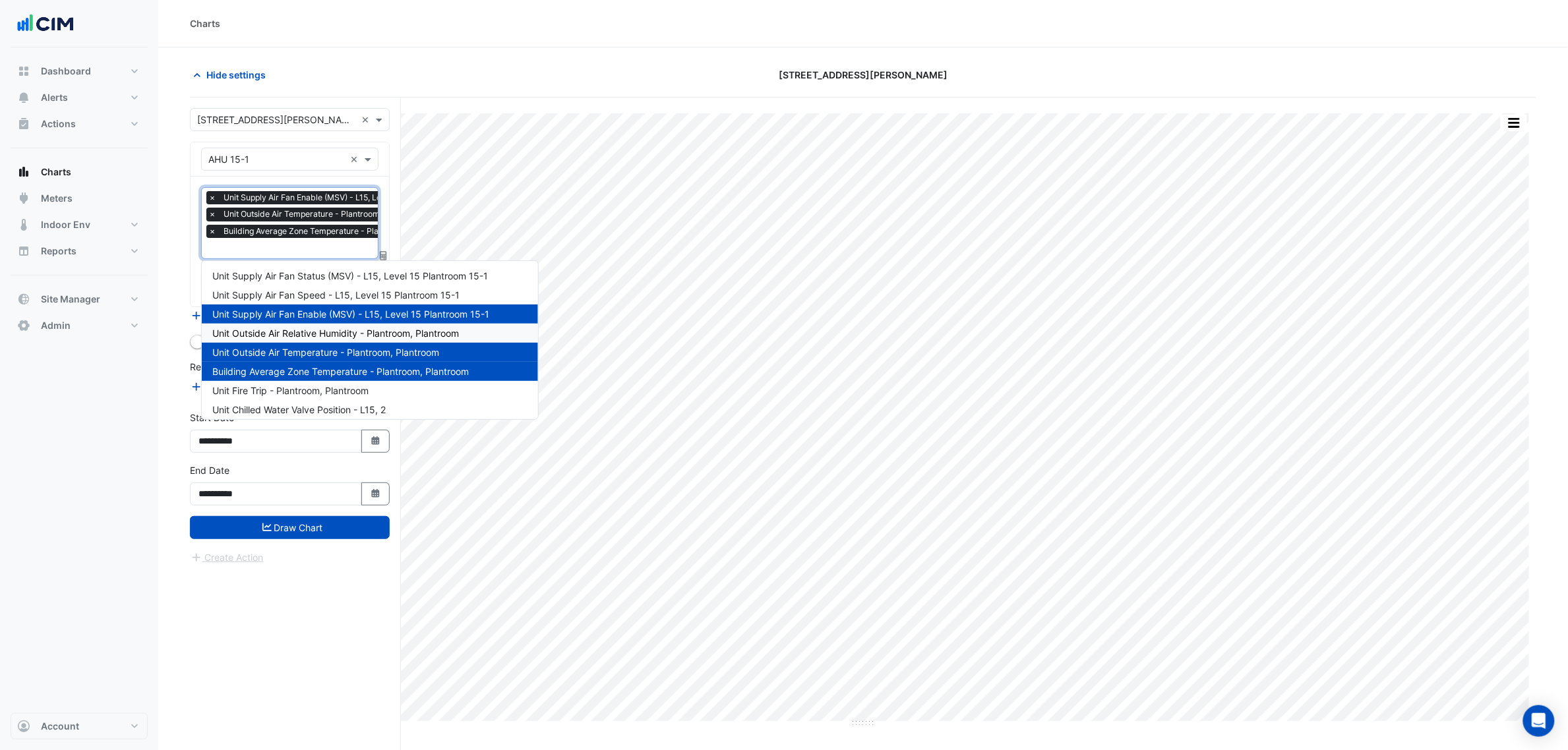
click at [290, 340] on div "Unit Outside Air Relative Humidity - Plantroom, Plantroom" at bounding box center [370, 333] width 337 height 19
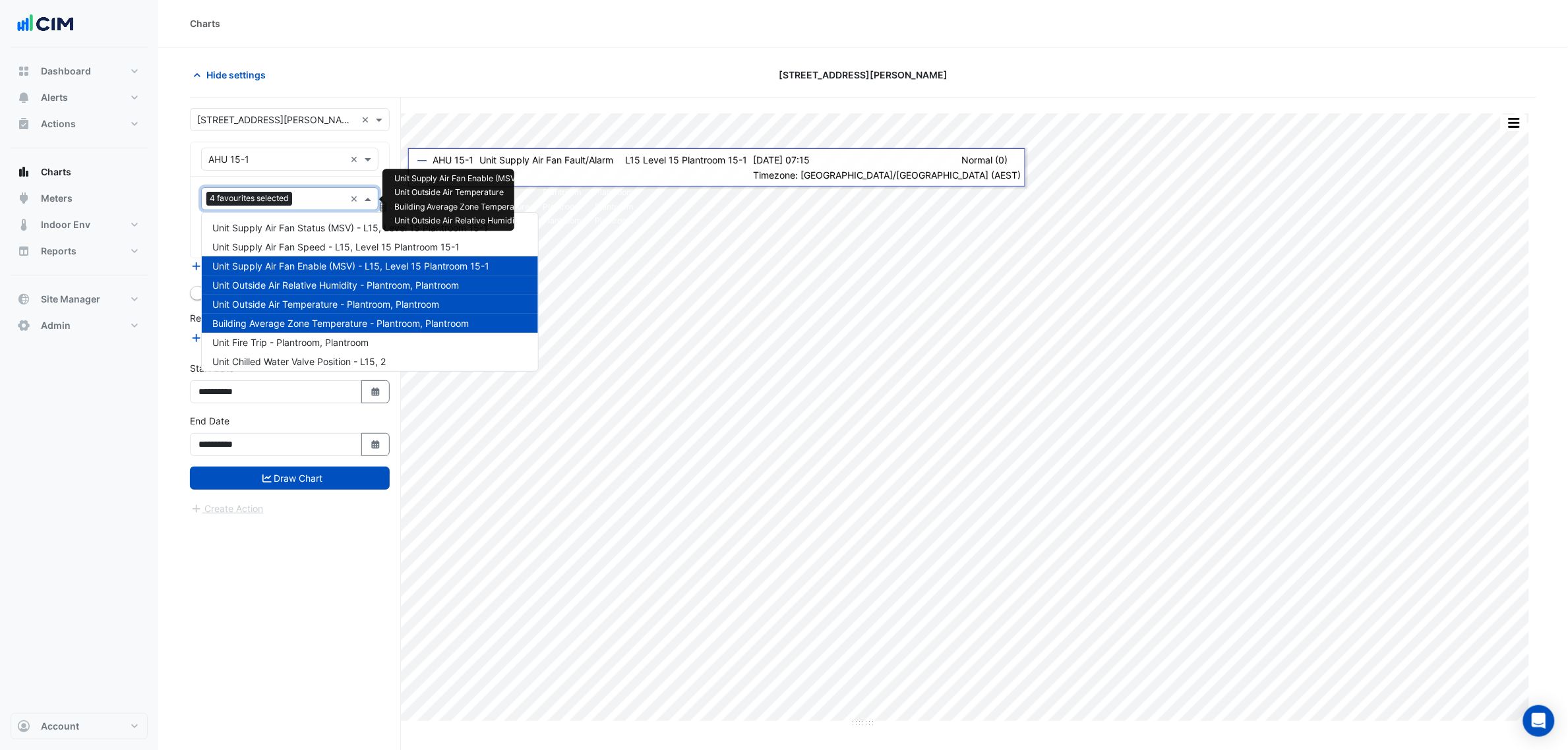
click at [288, 195] on span "4 favourites selected" at bounding box center [249, 198] width 85 height 13
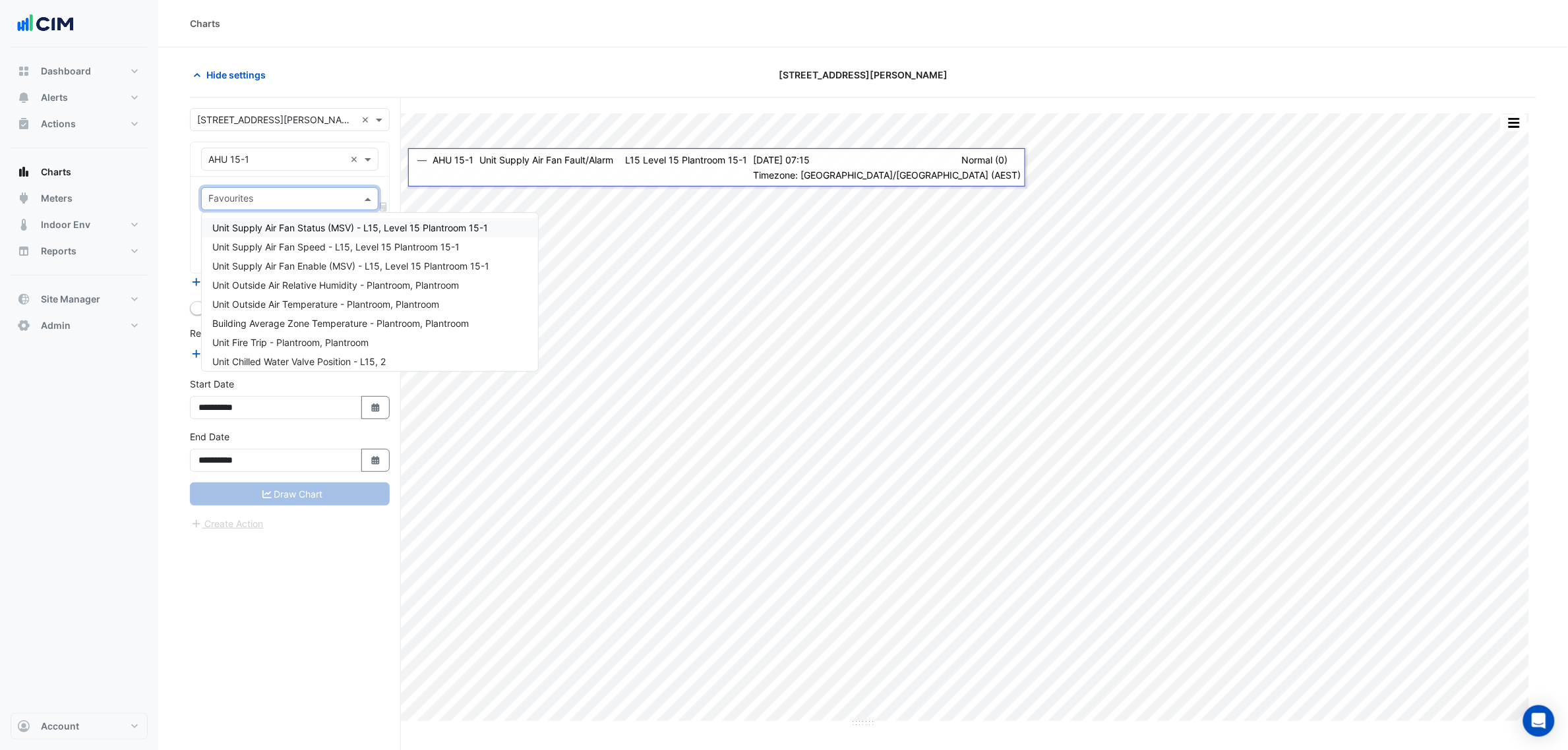
click at [295, 229] on span "Unit Supply Air Fan Status (MSV) - L15, Level 15 Plantroom 15-1" at bounding box center [350, 228] width 275 height 12
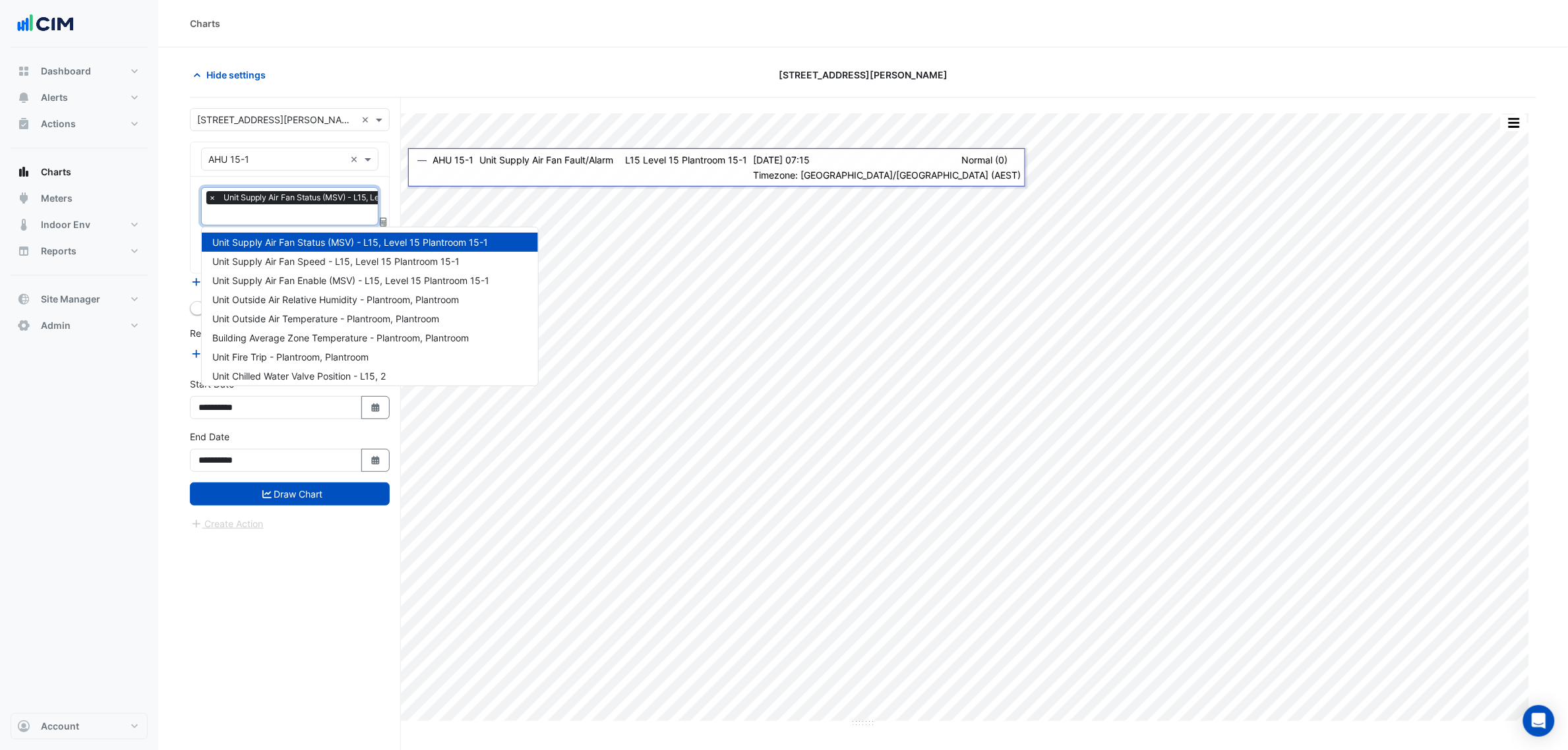
click at [291, 212] on input "text" at bounding box center [337, 216] width 259 height 14
click at [301, 273] on div "Unit Supply Air Fan Enable (MSV) - L15, Level 15 Plantroom 15-1" at bounding box center [370, 280] width 337 height 19
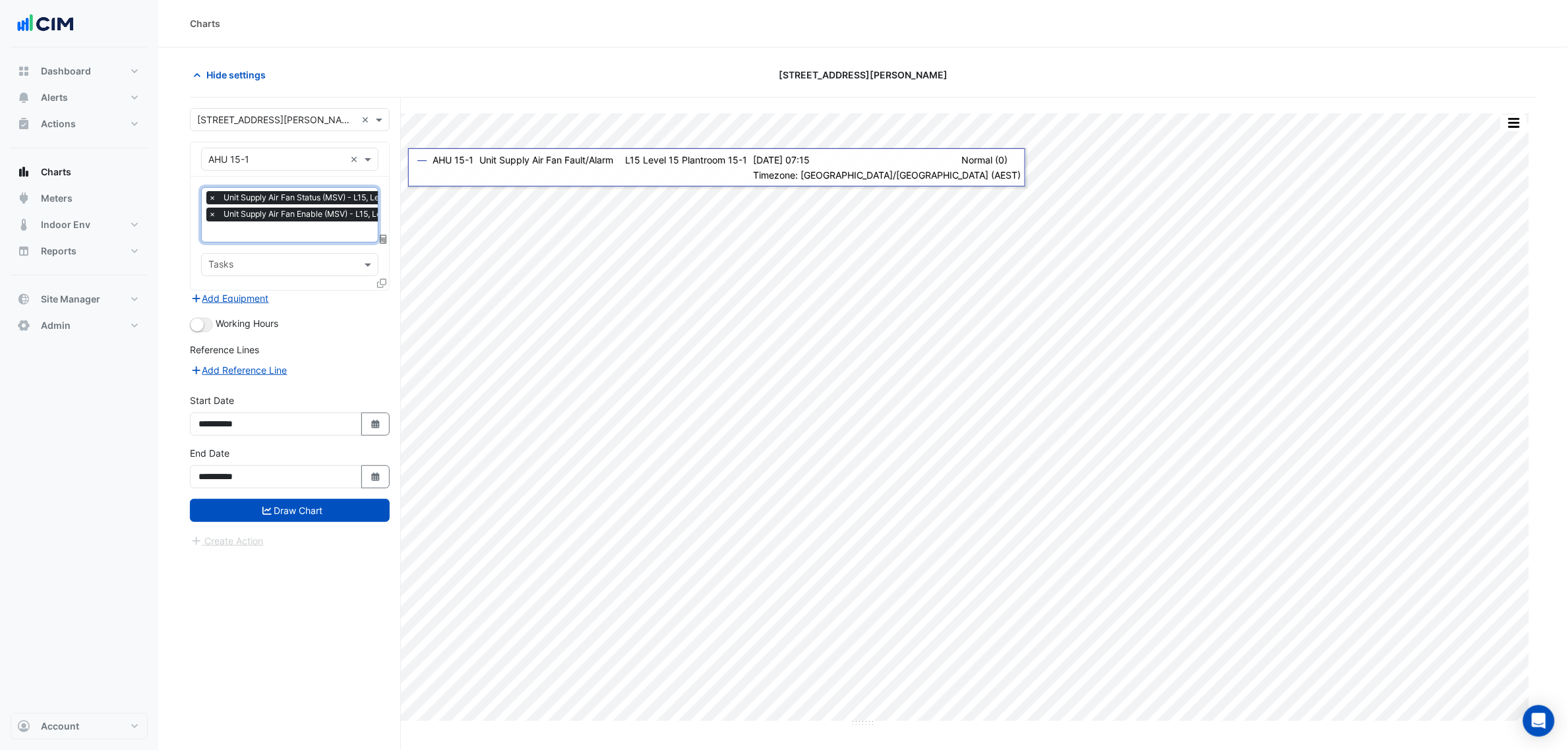
click at [297, 227] on input "text" at bounding box center [339, 233] width 261 height 14
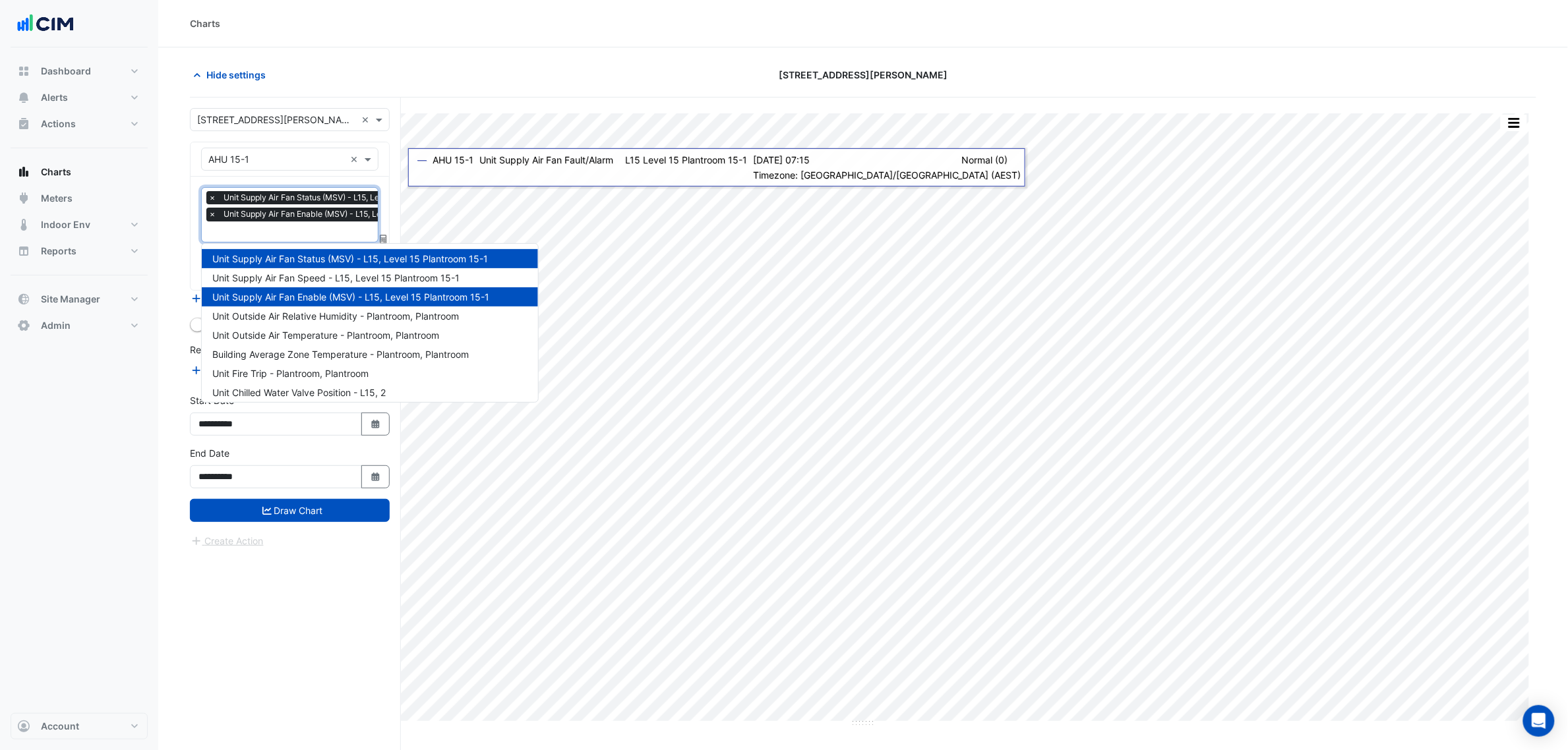
click at [292, 227] on input "text" at bounding box center [339, 233] width 261 height 14
click at [208, 214] on span "×" at bounding box center [212, 214] width 12 height 13
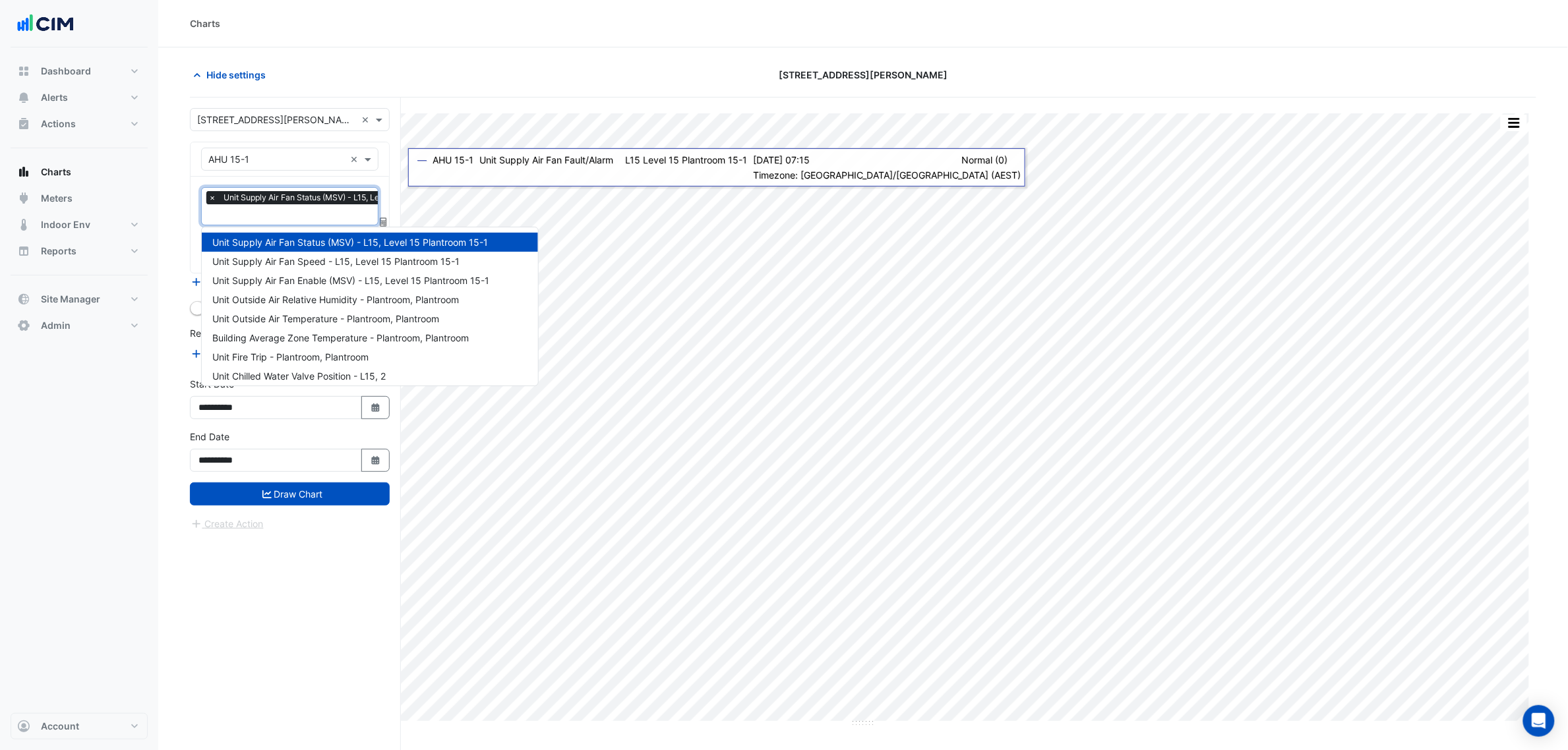
click at [213, 195] on span "×" at bounding box center [212, 197] width 12 height 13
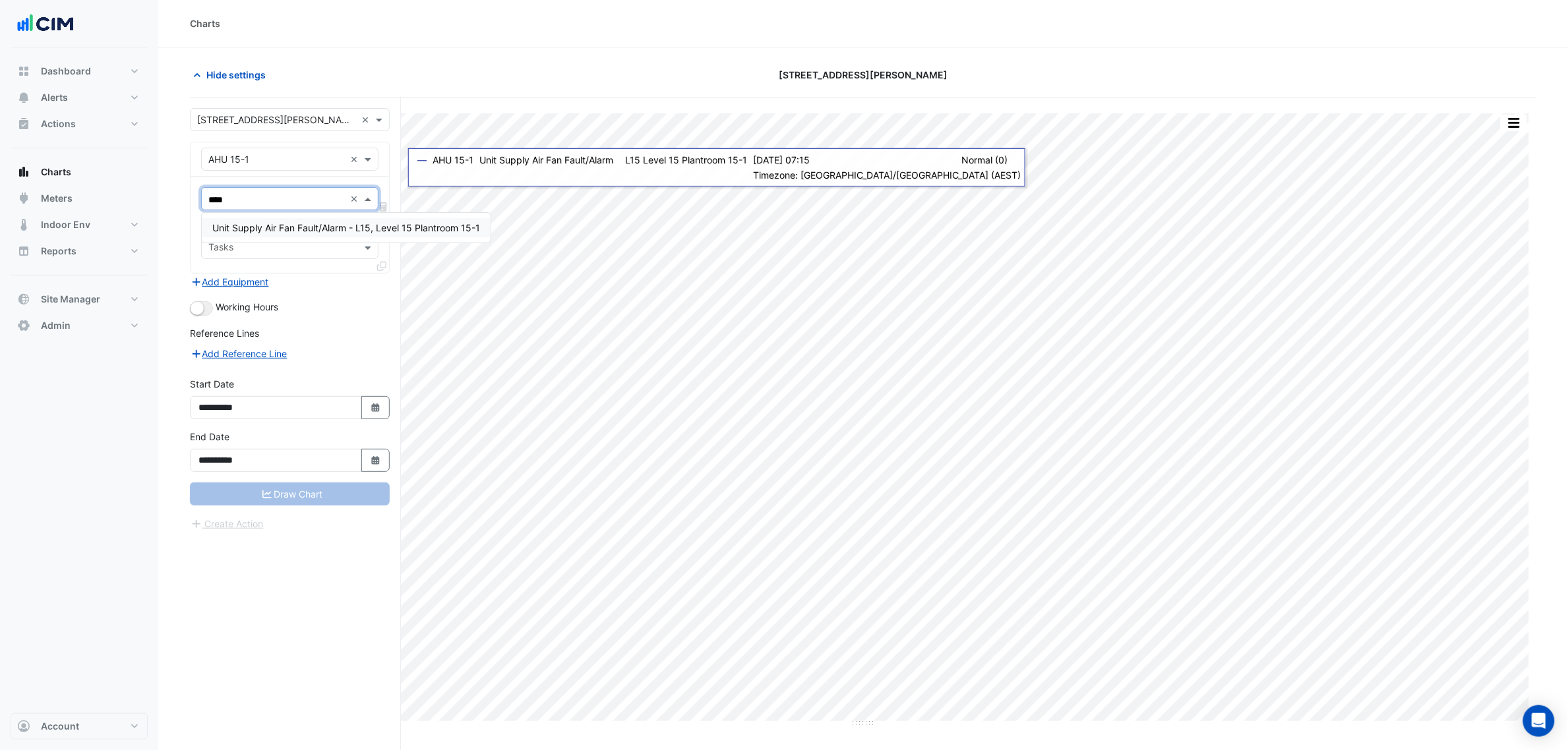
type input "*****"
click at [309, 229] on span "Unit Supply Air Fan Fault/Alarm - L15, Level 15 Plantroom 15-1" at bounding box center [346, 228] width 268 height 12
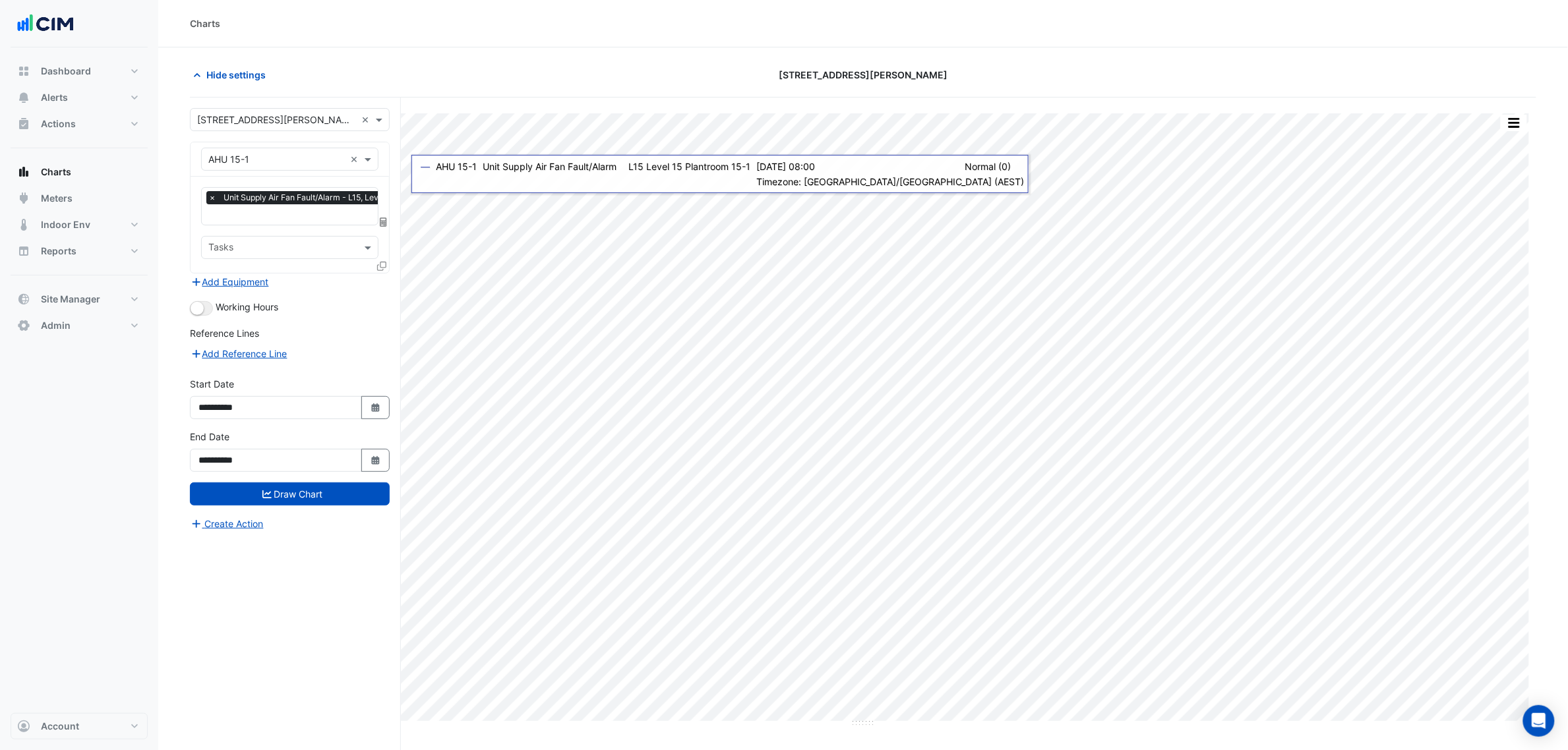
click at [309, 212] on input "text" at bounding box center [334, 216] width 253 height 14
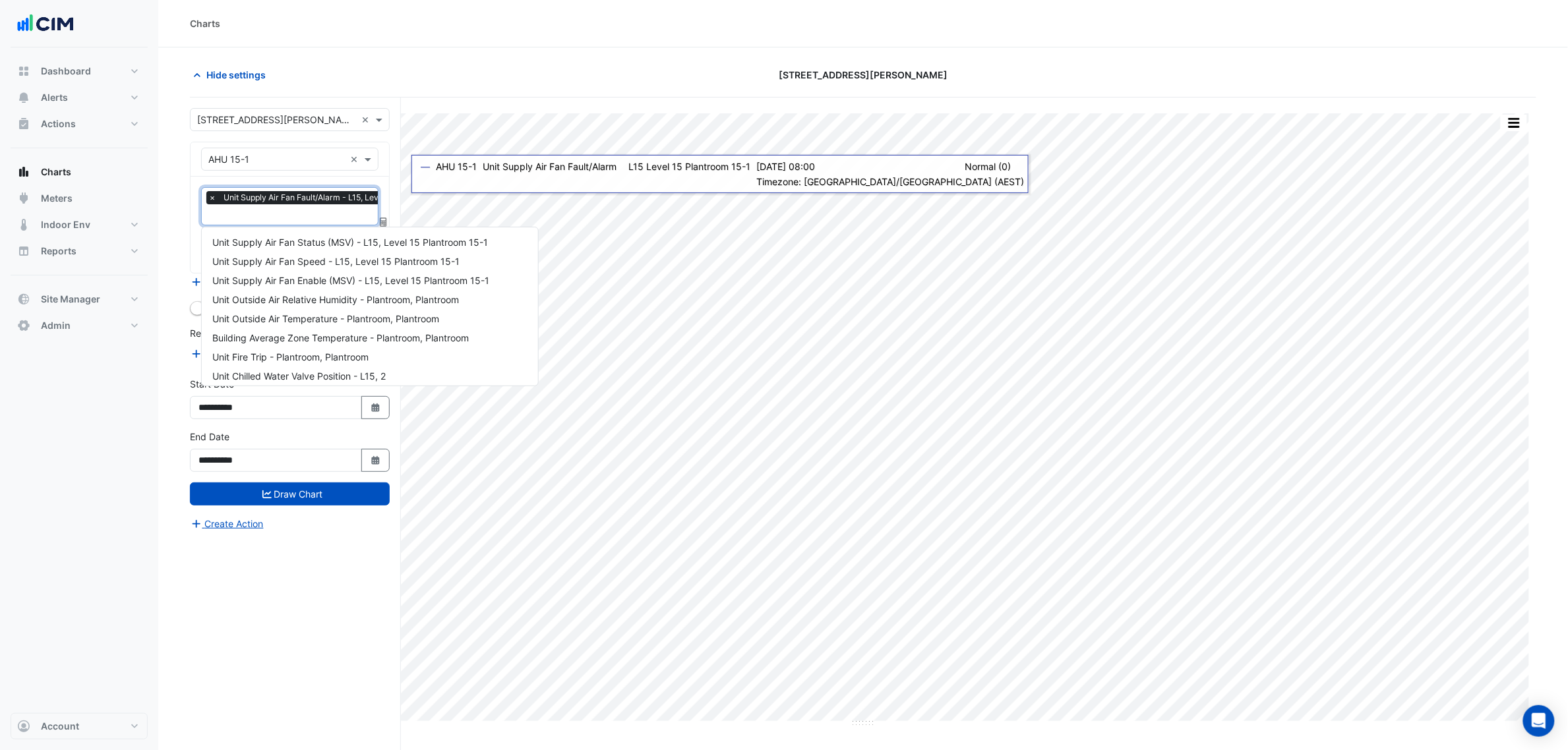
scroll to position [348, 0]
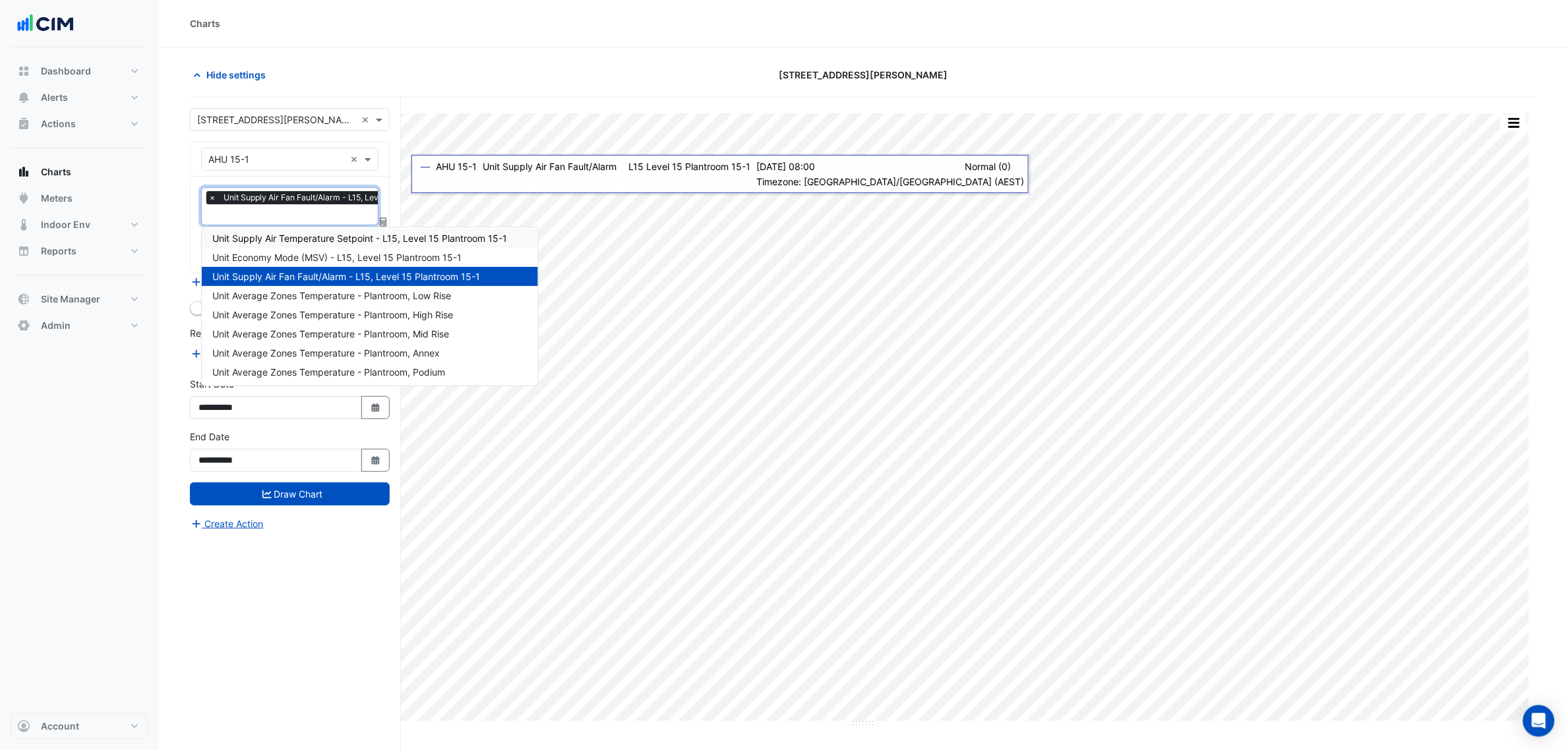
click at [209, 196] on span "×" at bounding box center [212, 197] width 12 height 13
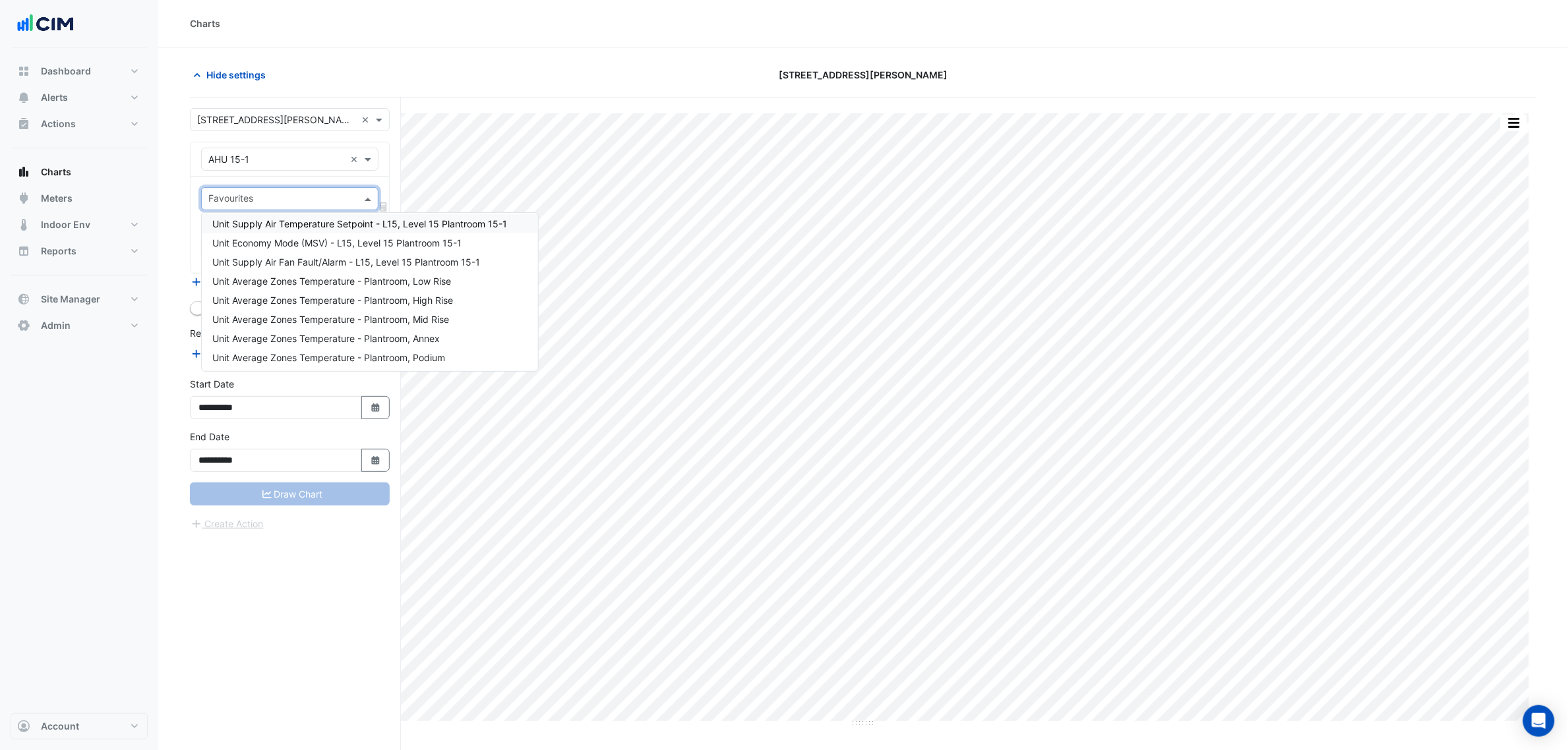
click at [363, 219] on span "Unit Supply Air Temperature Setpoint - L15, Level 15 Plantroom 15-1" at bounding box center [360, 224] width 294 height 12
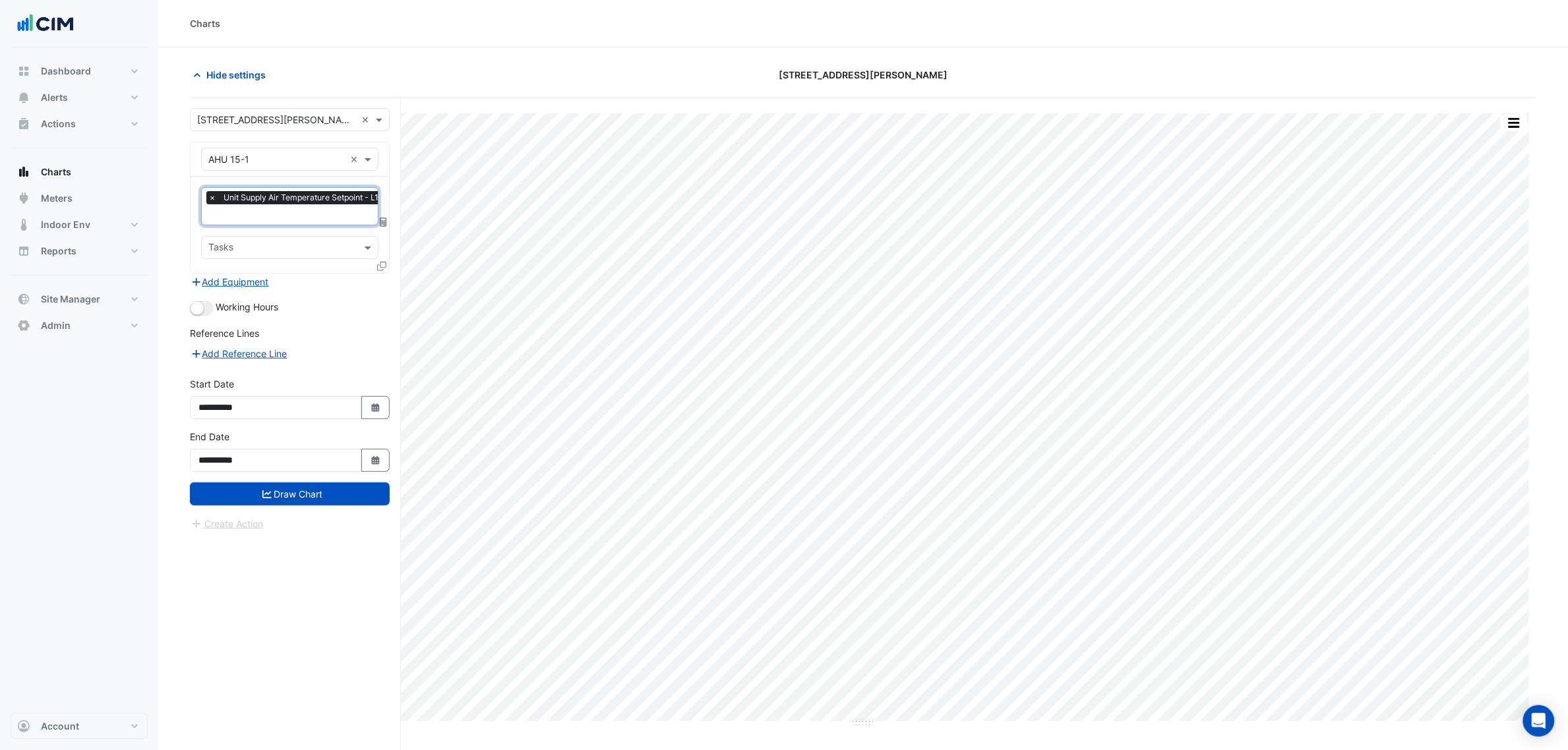
click at [262, 209] on input "text" at bounding box center [346, 216] width 275 height 14
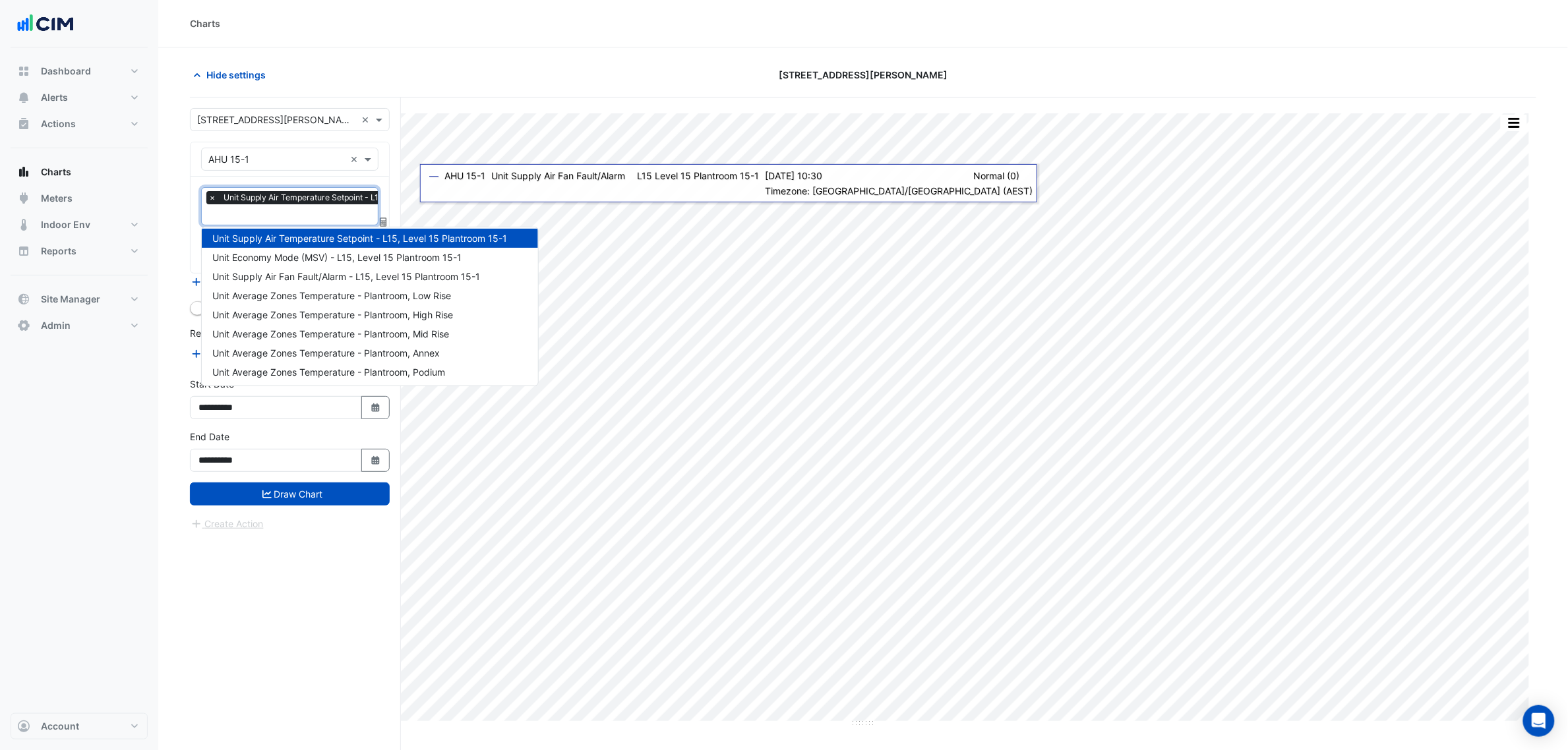
click at [374, 201] on span "Unit Supply Air Temperature Setpoint - L15, Level 15 Plantroom 15-1" at bounding box center [351, 197] width 261 height 13
click at [343, 196] on span "Unit Supply Air Temperature Setpoint - L15, Level 15 Plantroom 15-1" at bounding box center [351, 197] width 261 height 13
click at [209, 195] on span "×" at bounding box center [212, 197] width 12 height 13
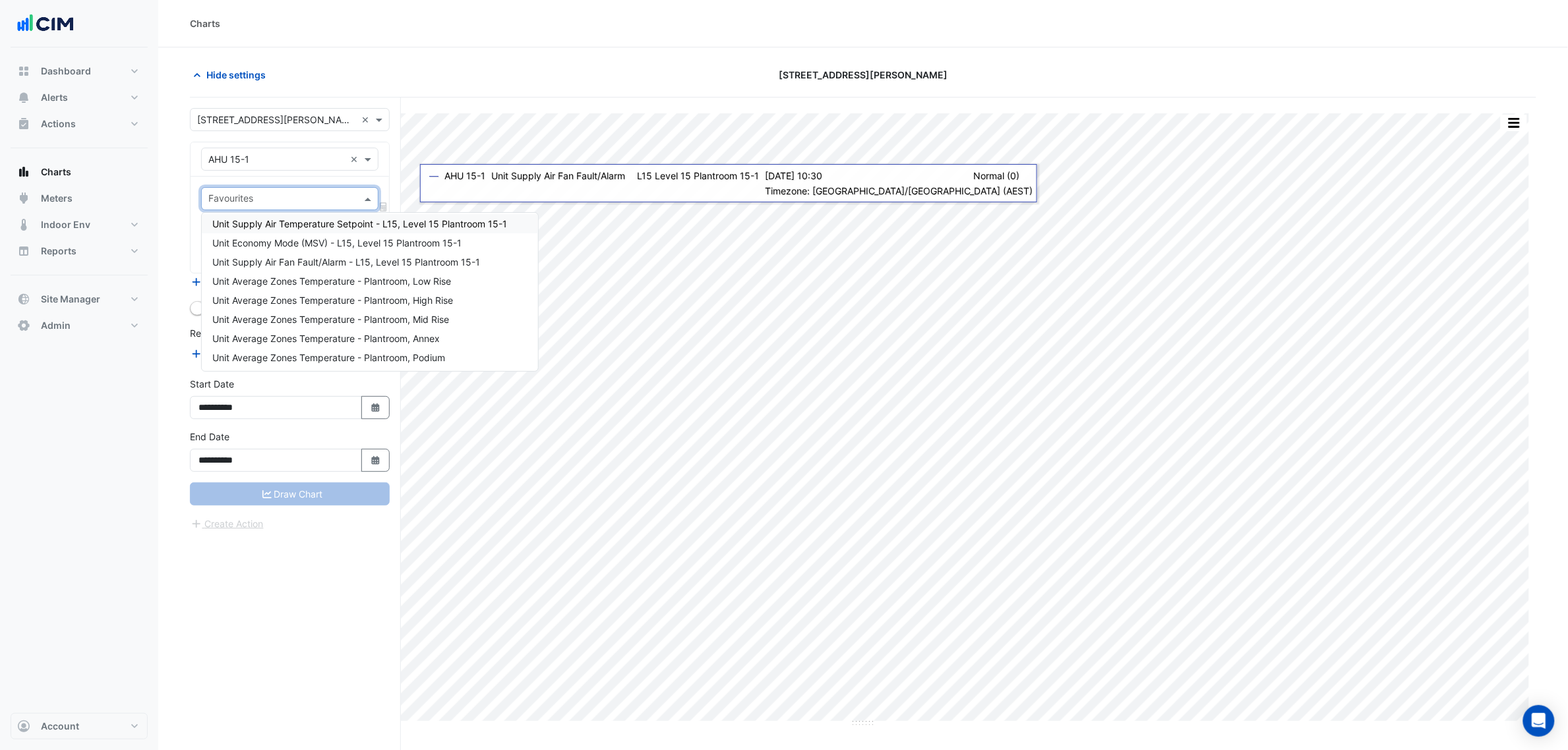
click at [183, 188] on section "Hide settings 275 George Street Print Save as JPEG Save as PNG Pivot Data Table…" at bounding box center [863, 424] width 1410 height 753
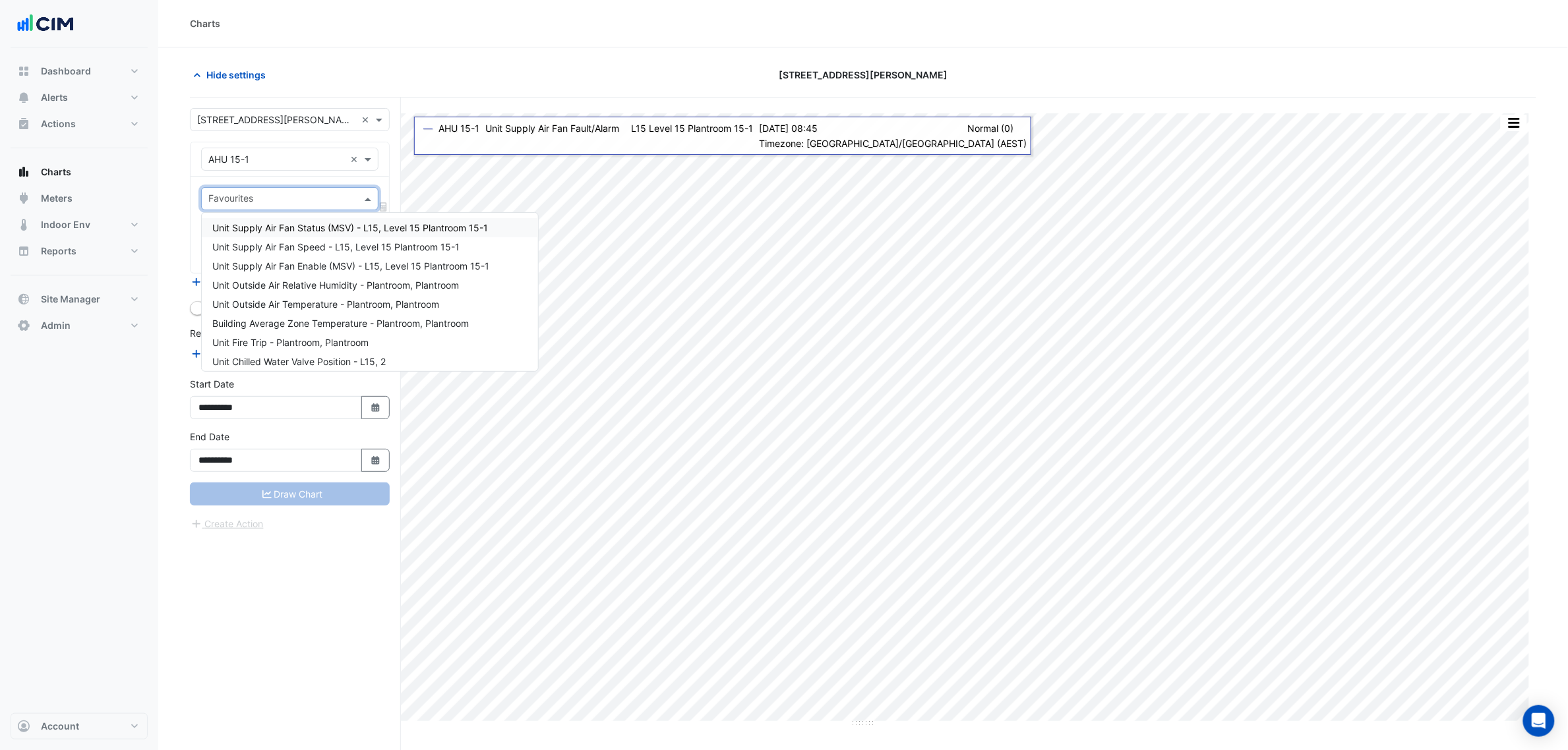
click at [309, 206] on input "text" at bounding box center [282, 200] width 148 height 14
